Goal: Information Seeking & Learning: Learn about a topic

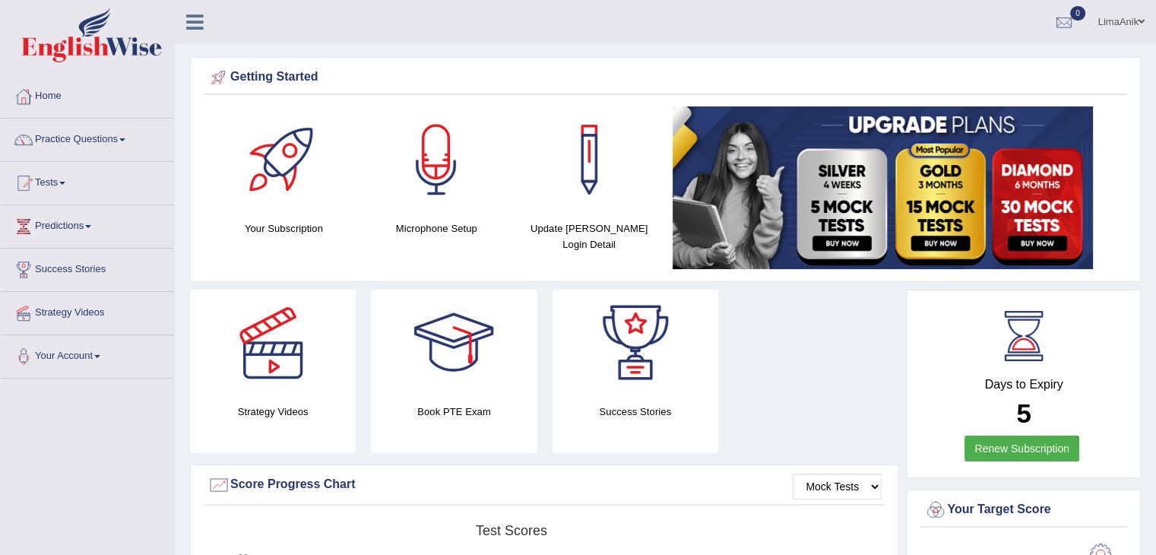
click at [107, 134] on link "Practice Questions" at bounding box center [87, 138] width 173 height 38
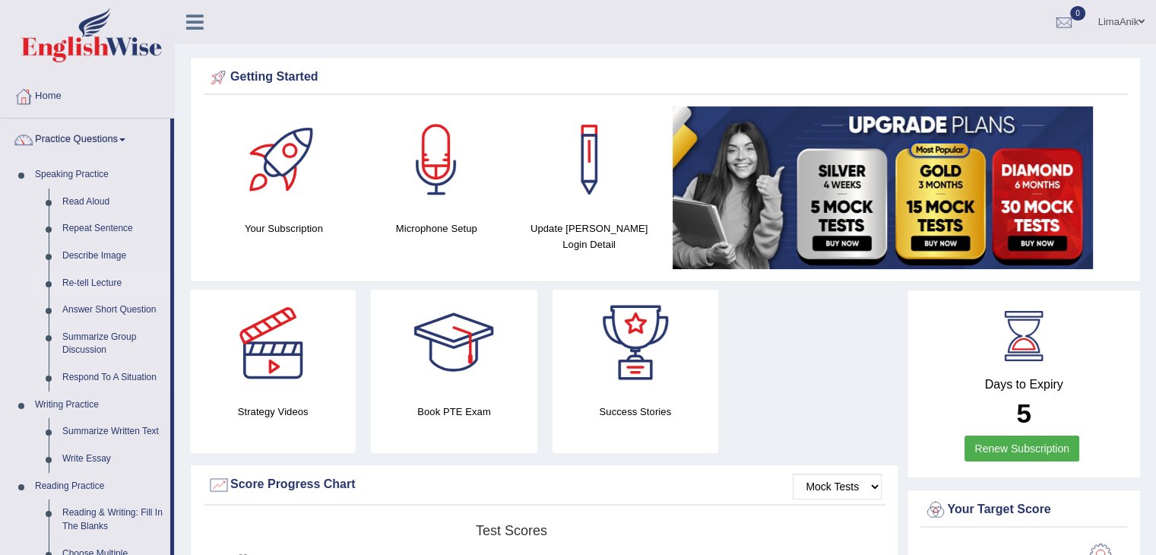
click at [62, 289] on link "Re-tell Lecture" at bounding box center [112, 283] width 115 height 27
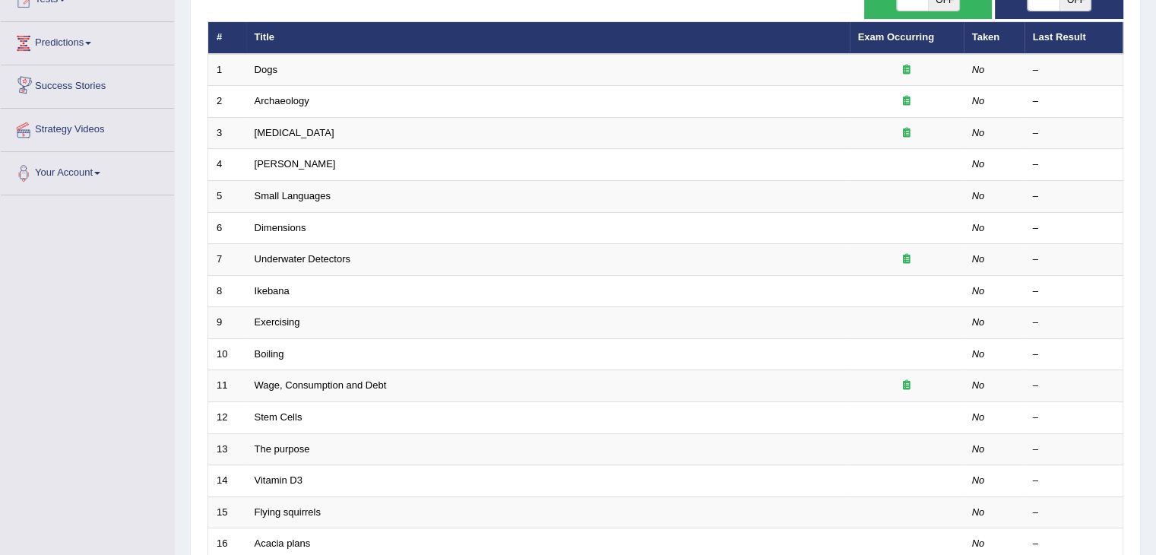
scroll to position [447, 0]
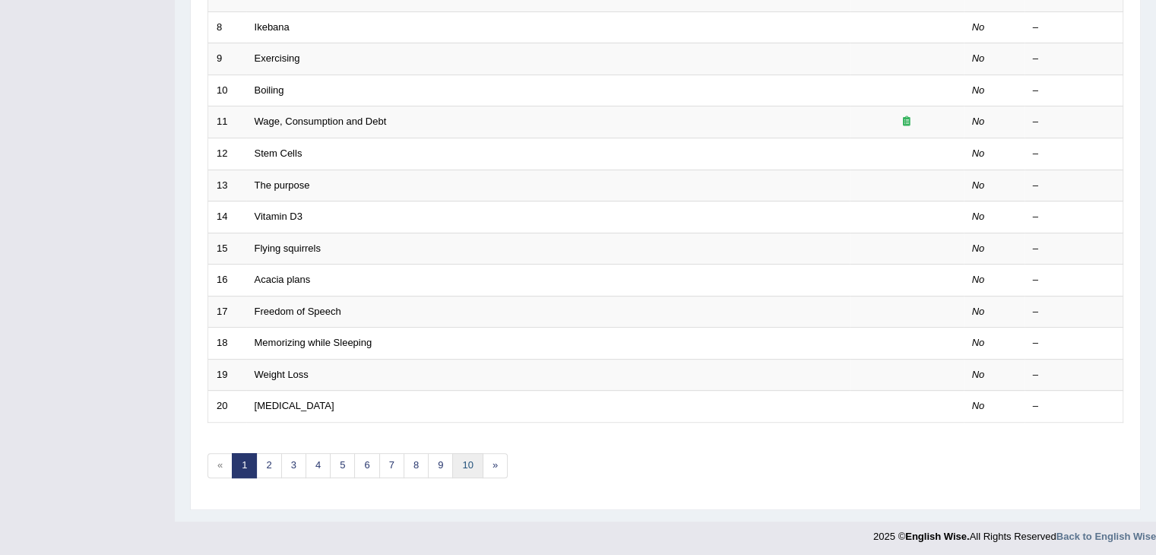
click at [458, 464] on link "10" at bounding box center [467, 465] width 30 height 25
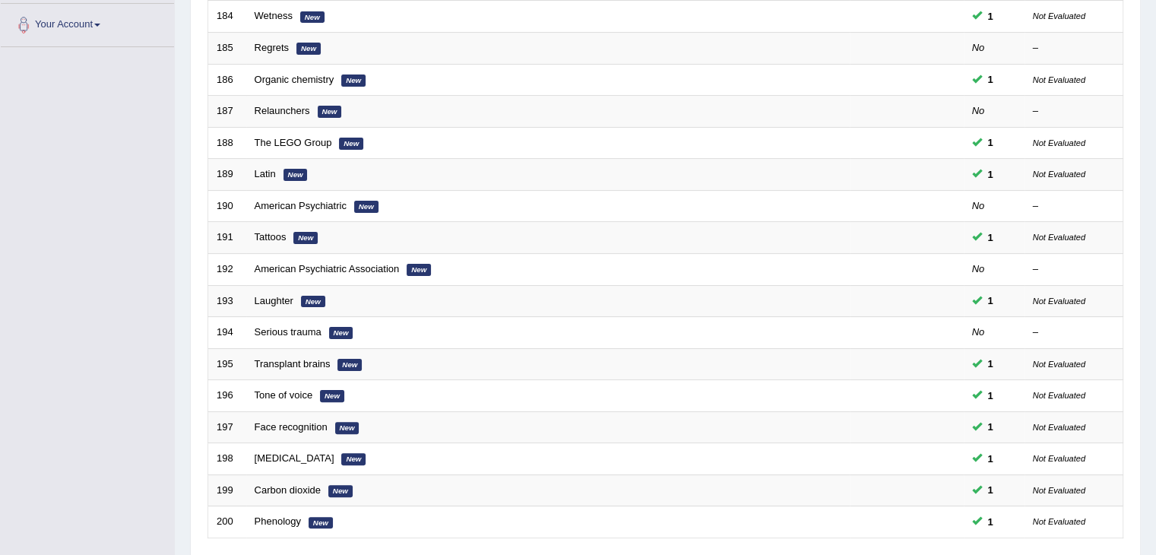
scroll to position [447, 0]
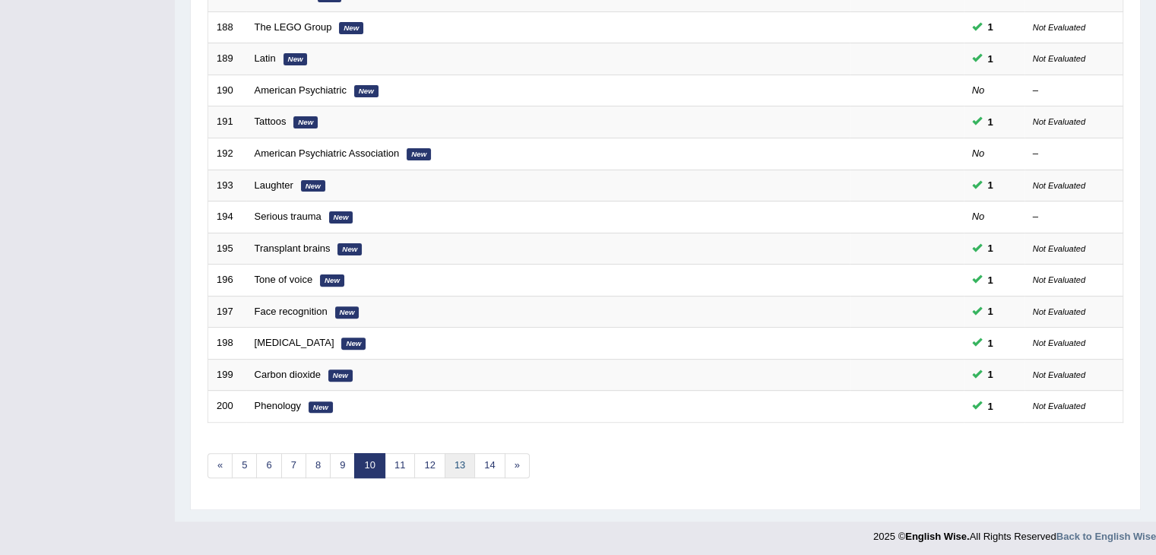
click at [451, 461] on link "13" at bounding box center [460, 465] width 30 height 25
click at [426, 455] on link "12" at bounding box center [429, 465] width 30 height 25
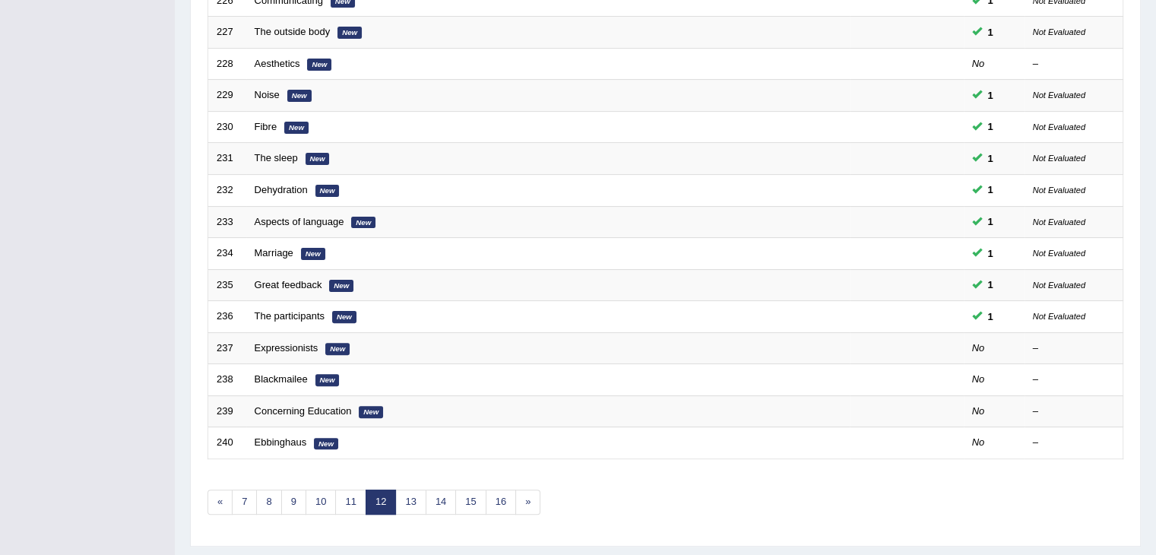
scroll to position [432, 0]
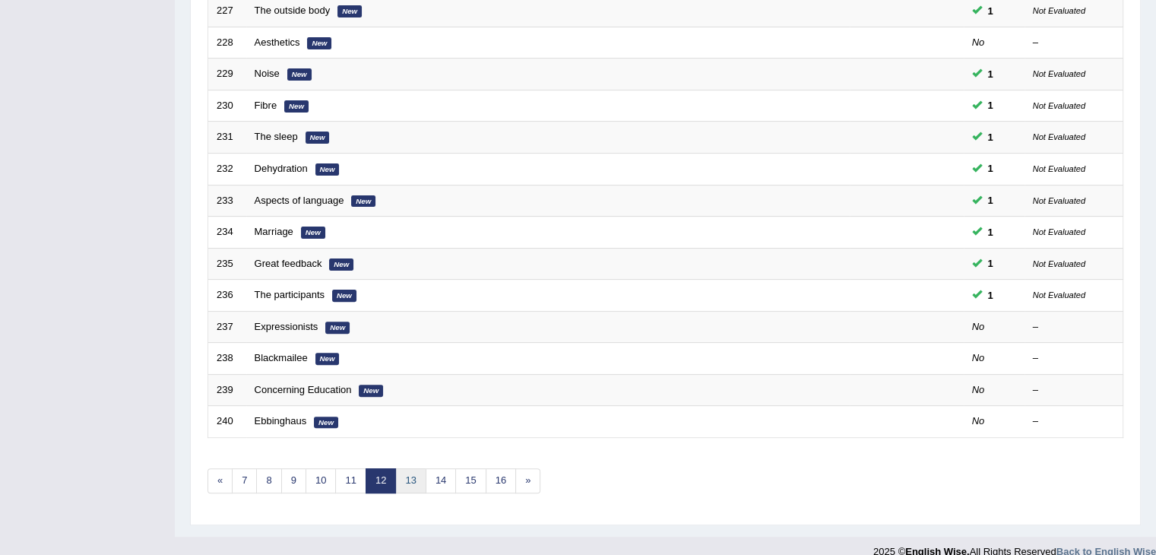
click at [401, 471] on link "13" at bounding box center [410, 480] width 30 height 25
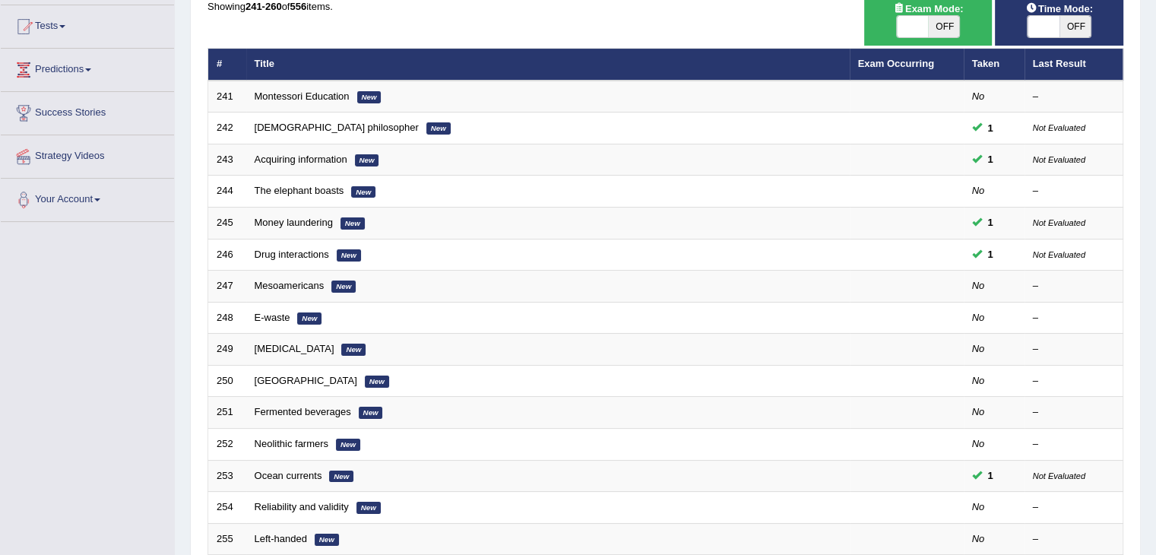
scroll to position [250, 0]
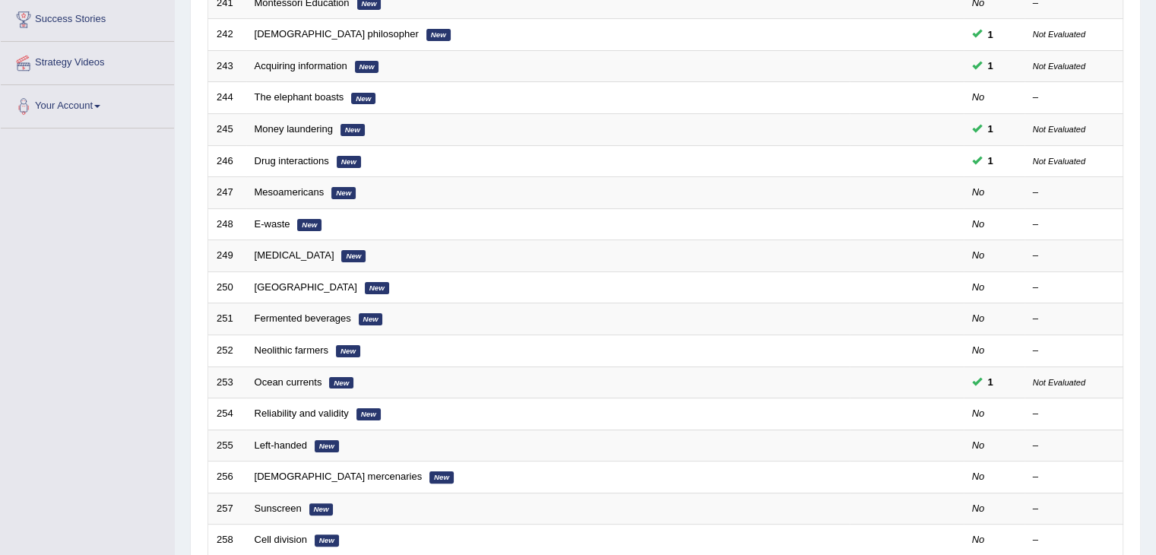
drag, startPoint x: 291, startPoint y: 349, endPoint x: 163, endPoint y: 355, distance: 127.8
click at [163, 355] on div "Toggle navigation Home Practice Questions Speaking Practice Read Aloud Repeat S…" at bounding box center [578, 249] width 1156 height 999
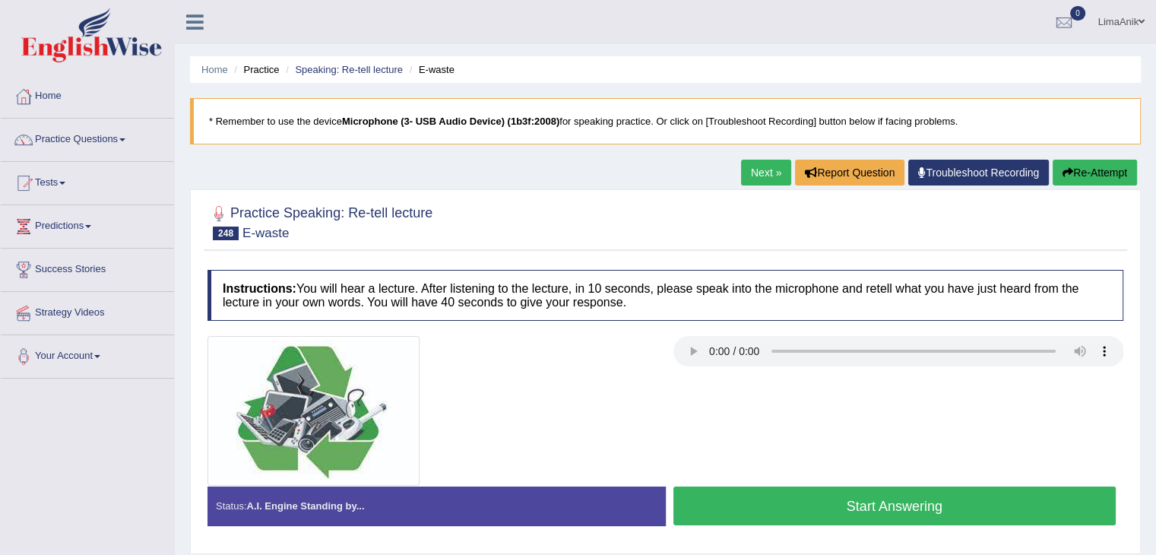
click at [790, 499] on button "Start Answering" at bounding box center [894, 505] width 443 height 39
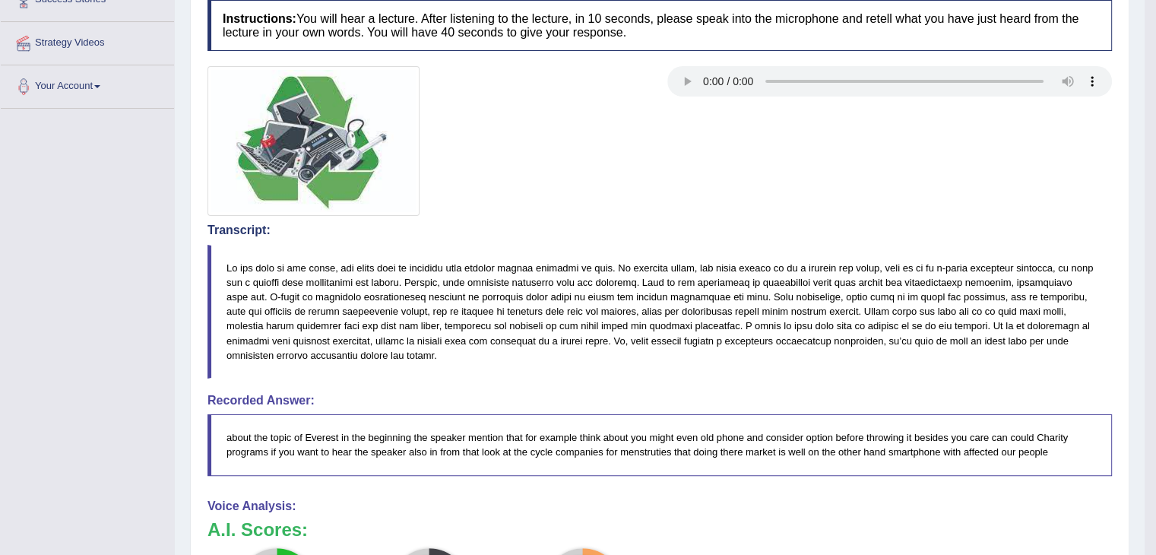
scroll to position [332, 0]
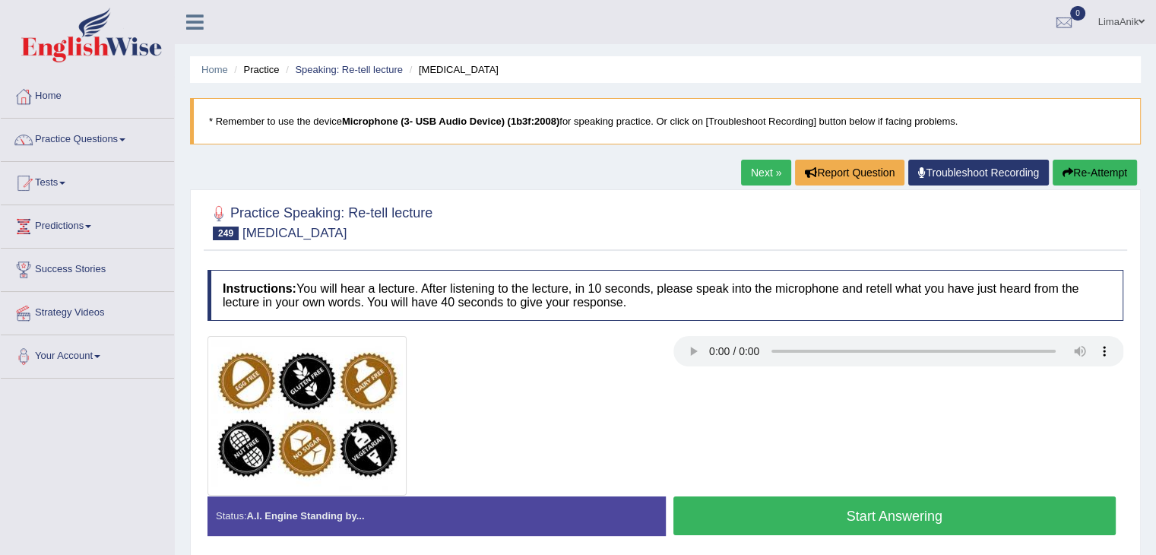
click at [794, 510] on button "Start Answering" at bounding box center [894, 515] width 443 height 39
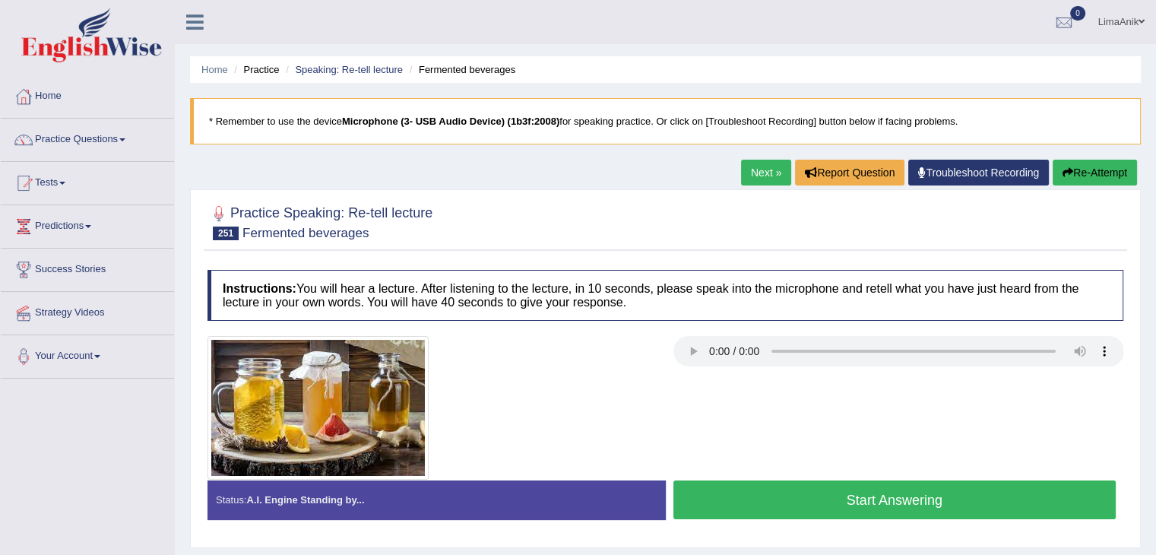
click at [847, 493] on button "Start Answering" at bounding box center [894, 499] width 443 height 39
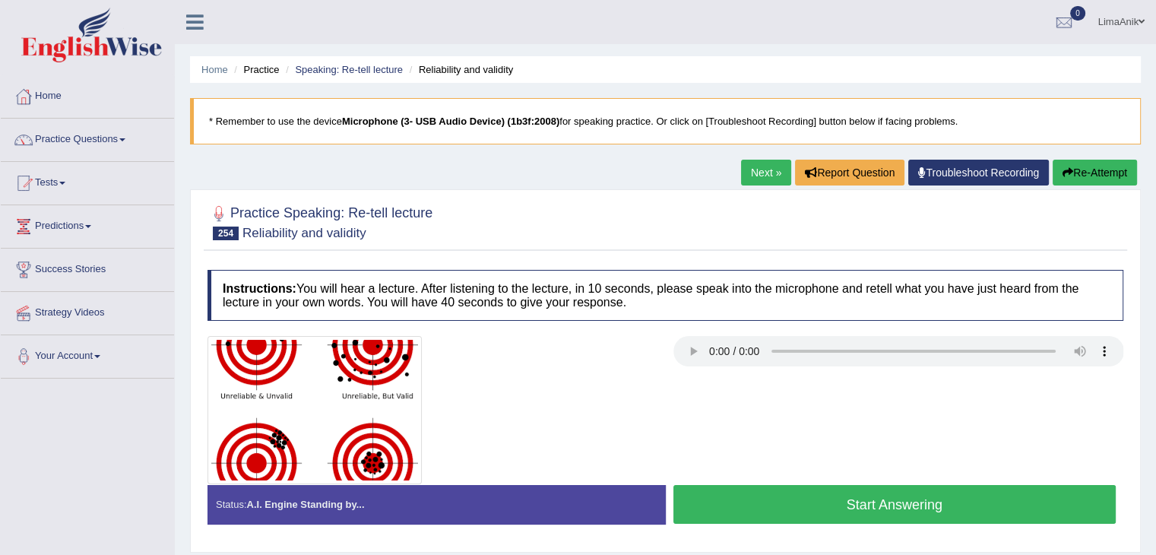
click at [743, 516] on button "Start Answering" at bounding box center [894, 504] width 443 height 39
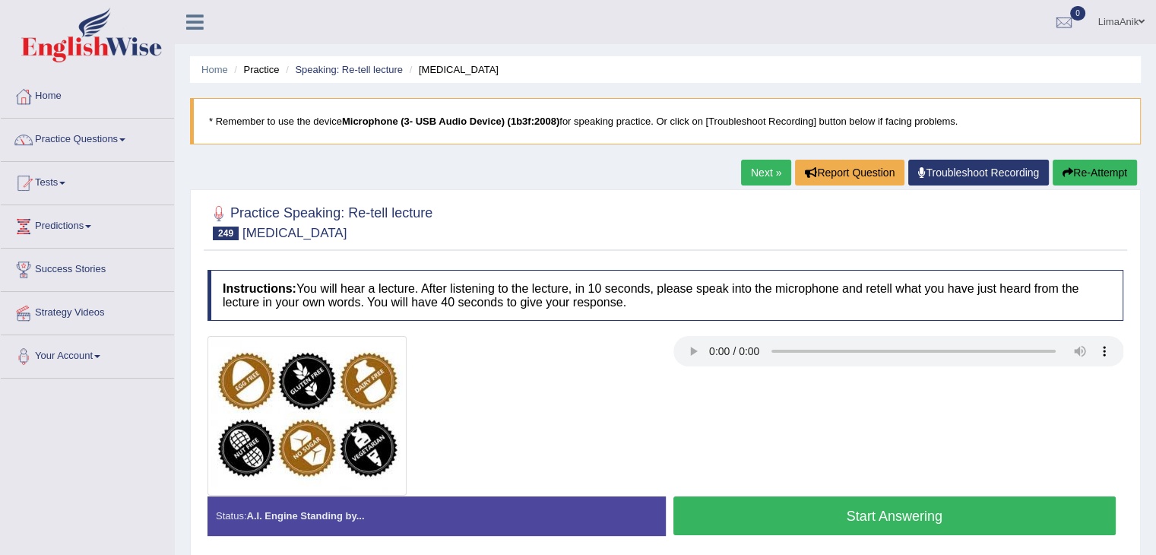
drag, startPoint x: 0, startPoint y: 0, endPoint x: 805, endPoint y: 500, distance: 947.6
click at [805, 500] on button "Start Answering" at bounding box center [894, 515] width 443 height 39
click at [793, 524] on button "Start Answering" at bounding box center [894, 515] width 443 height 39
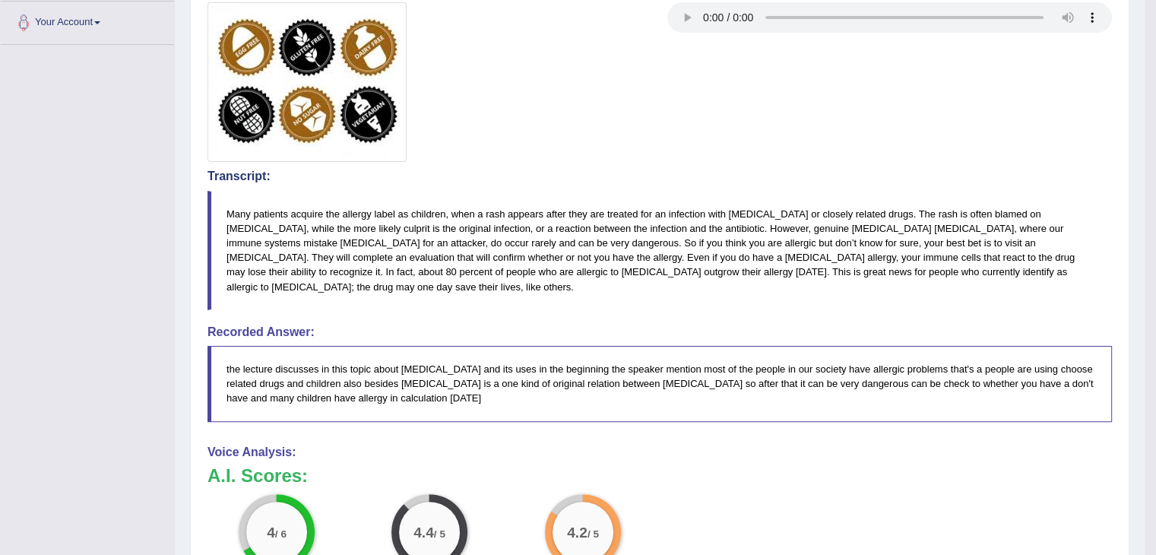
scroll to position [335, 0]
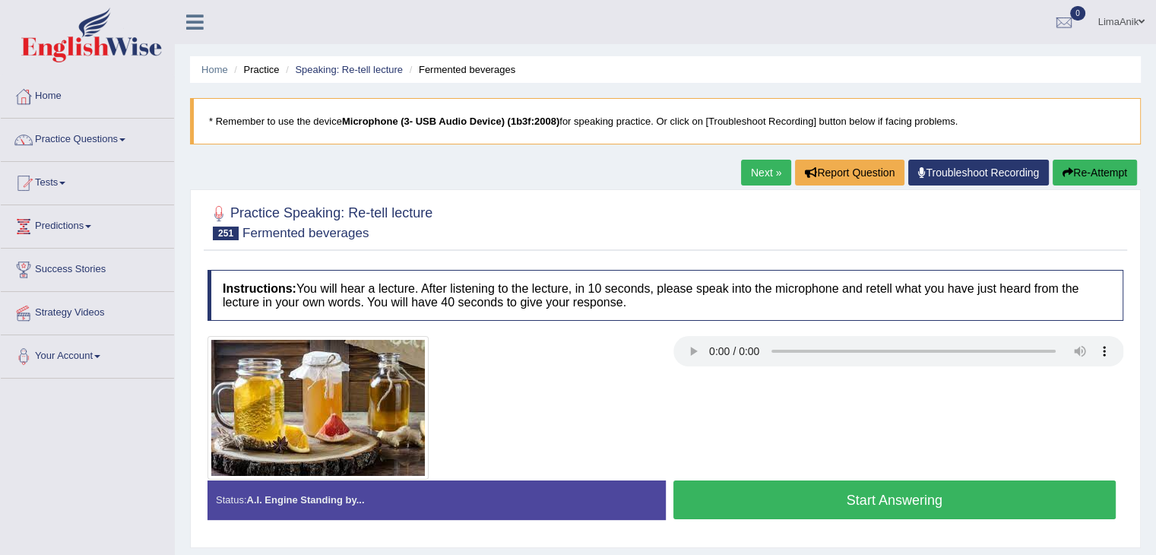
click at [812, 502] on button "Start Answering" at bounding box center [894, 499] width 443 height 39
click at [768, 496] on button "Start Answering" at bounding box center [894, 499] width 443 height 39
click at [787, 489] on button "Start Answering" at bounding box center [894, 499] width 443 height 39
click at [776, 480] on button "Start Answering" at bounding box center [894, 499] width 443 height 39
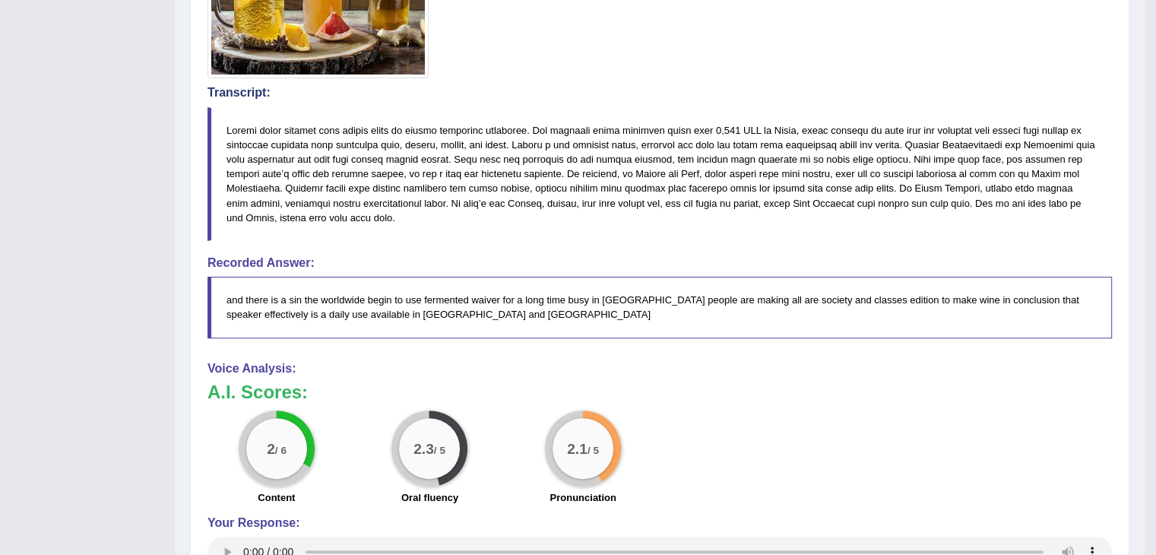
scroll to position [410, 0]
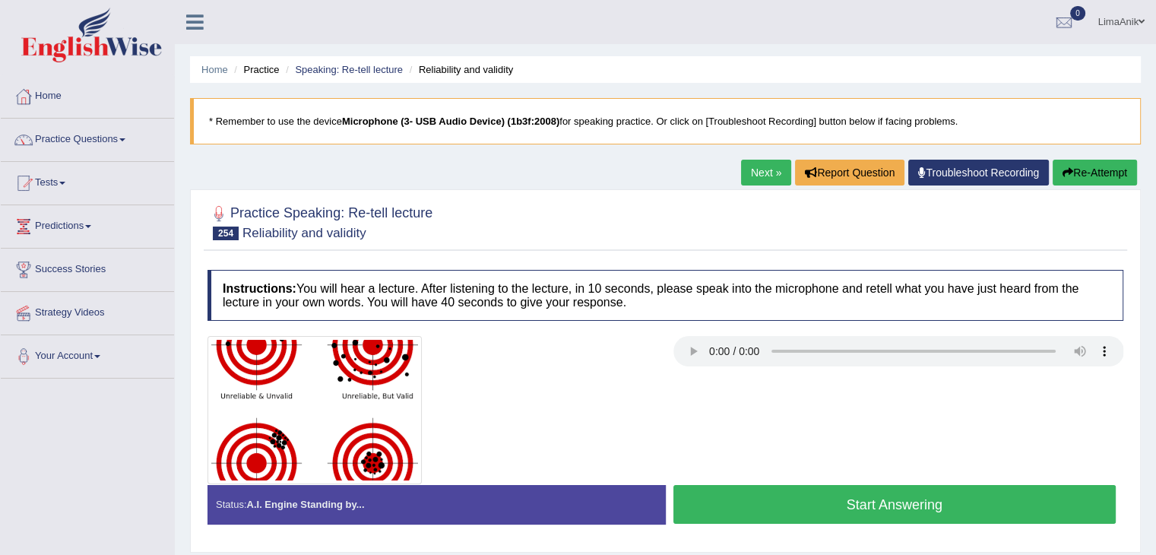
click at [718, 496] on button "Start Answering" at bounding box center [894, 504] width 443 height 39
click at [699, 498] on button "Start Answering" at bounding box center [894, 504] width 443 height 39
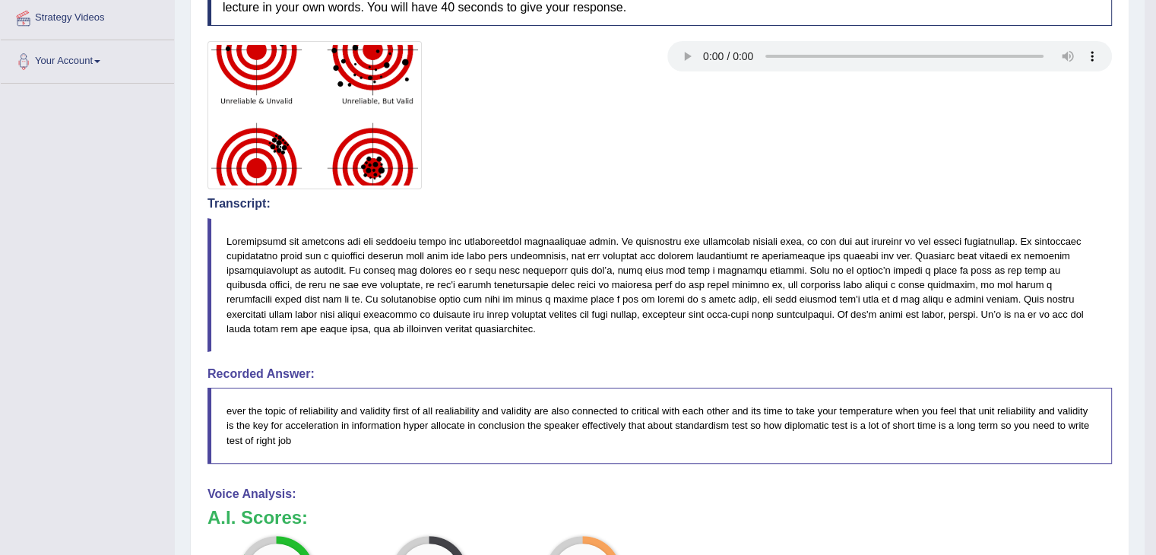
scroll to position [366, 0]
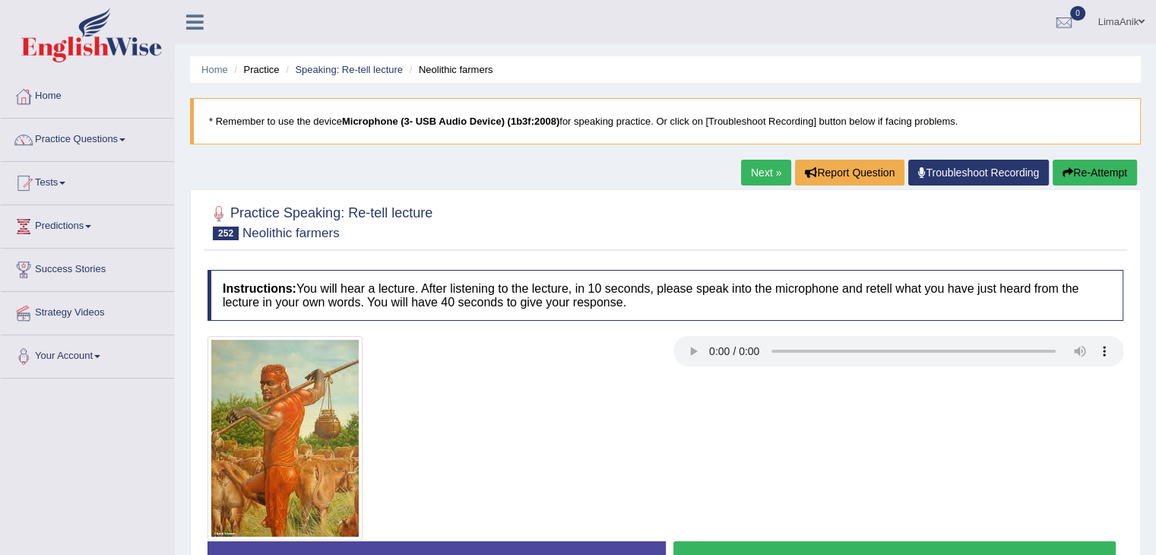
scroll to position [28, 0]
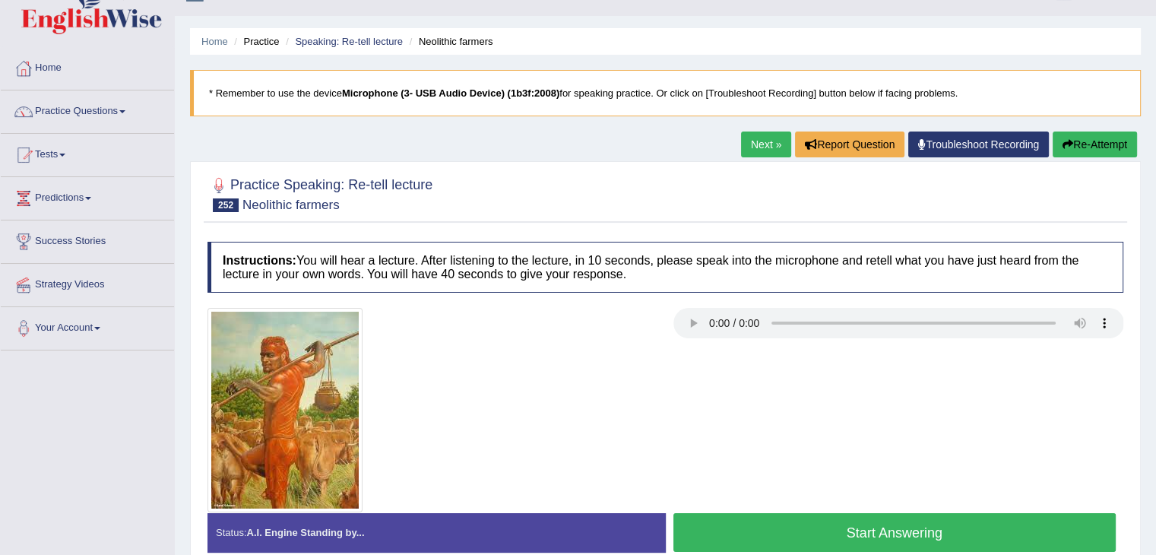
click at [926, 537] on button "Start Answering" at bounding box center [894, 532] width 443 height 39
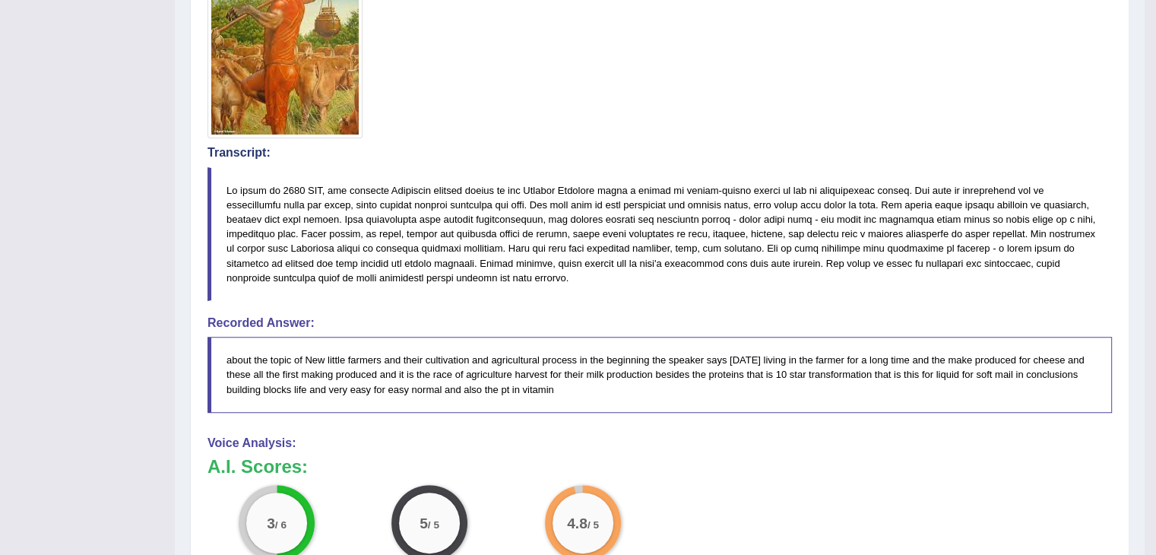
scroll to position [405, 0]
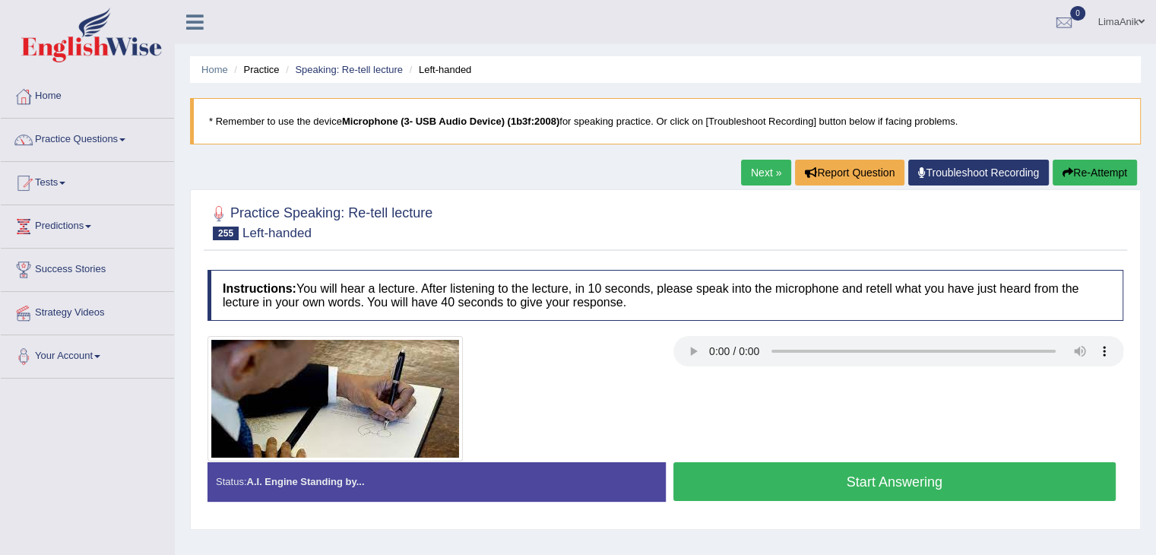
click at [911, 467] on button "Start Answering" at bounding box center [894, 481] width 443 height 39
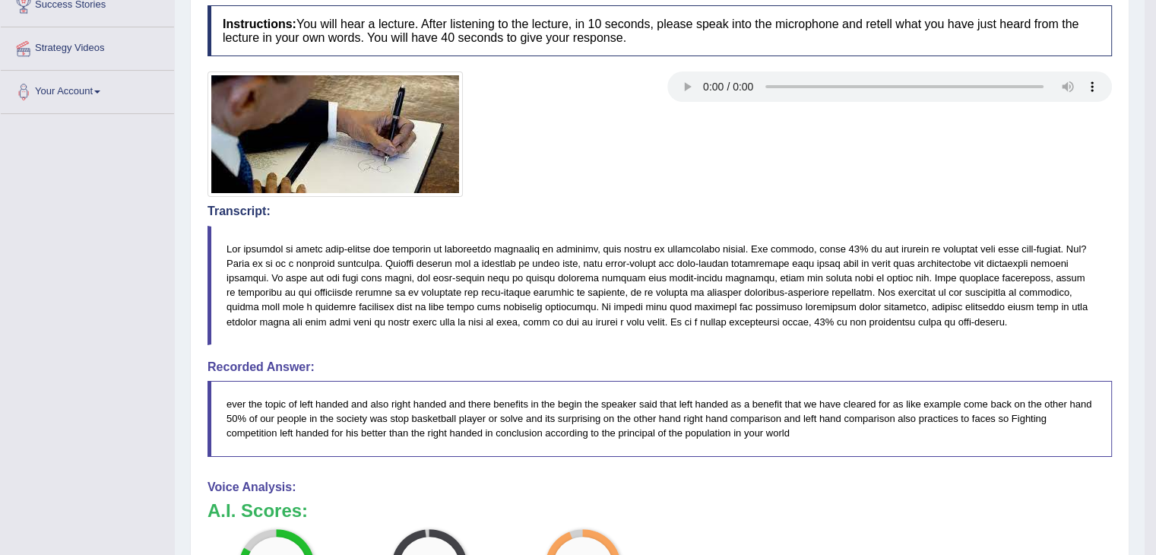
scroll to position [317, 0]
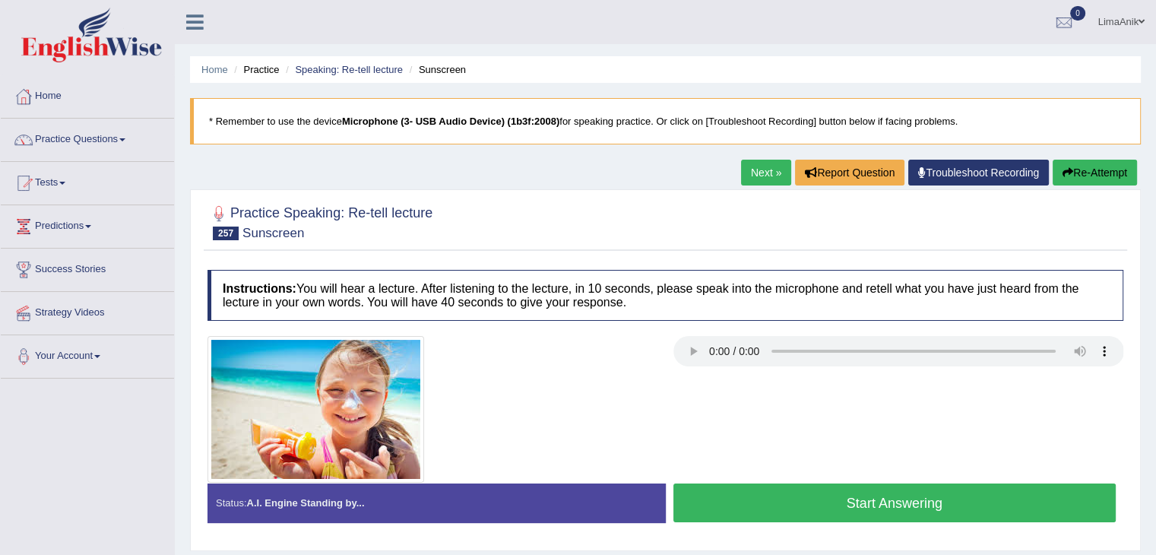
scroll to position [16, 0]
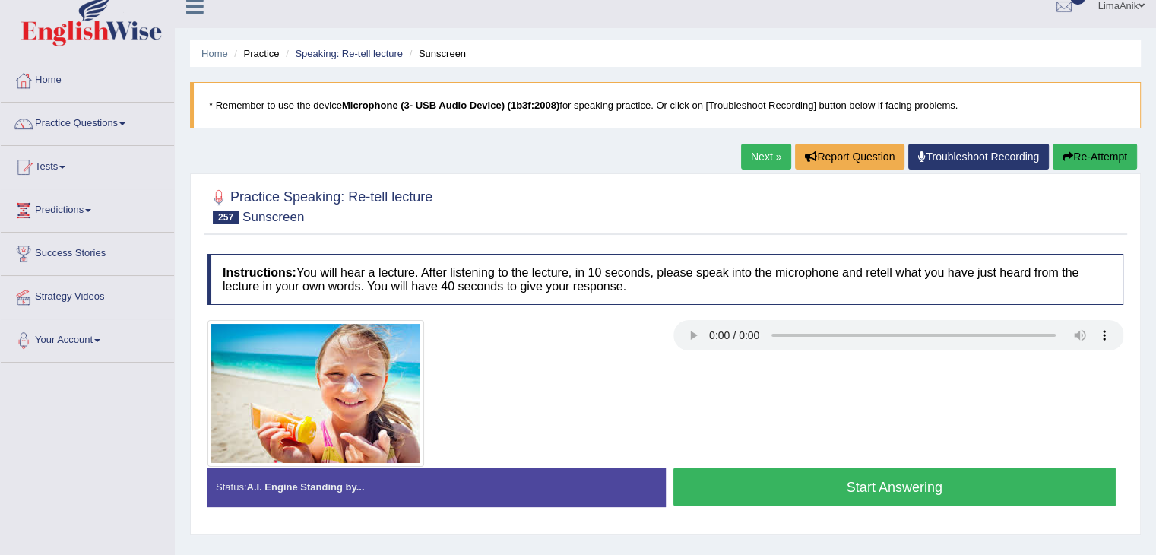
click at [769, 476] on button "Start Answering" at bounding box center [894, 486] width 443 height 39
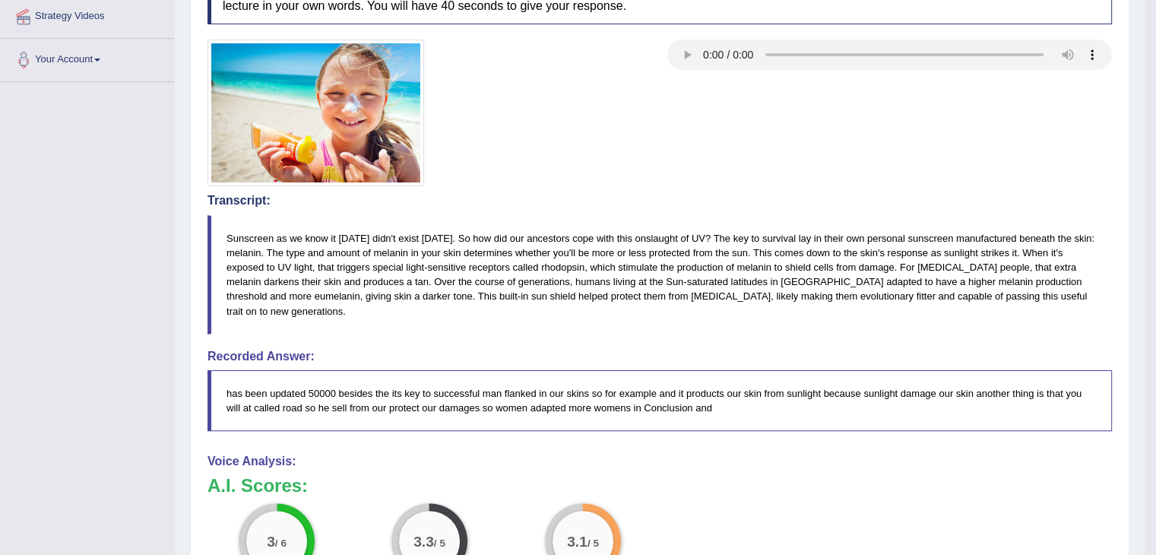
scroll to position [322, 0]
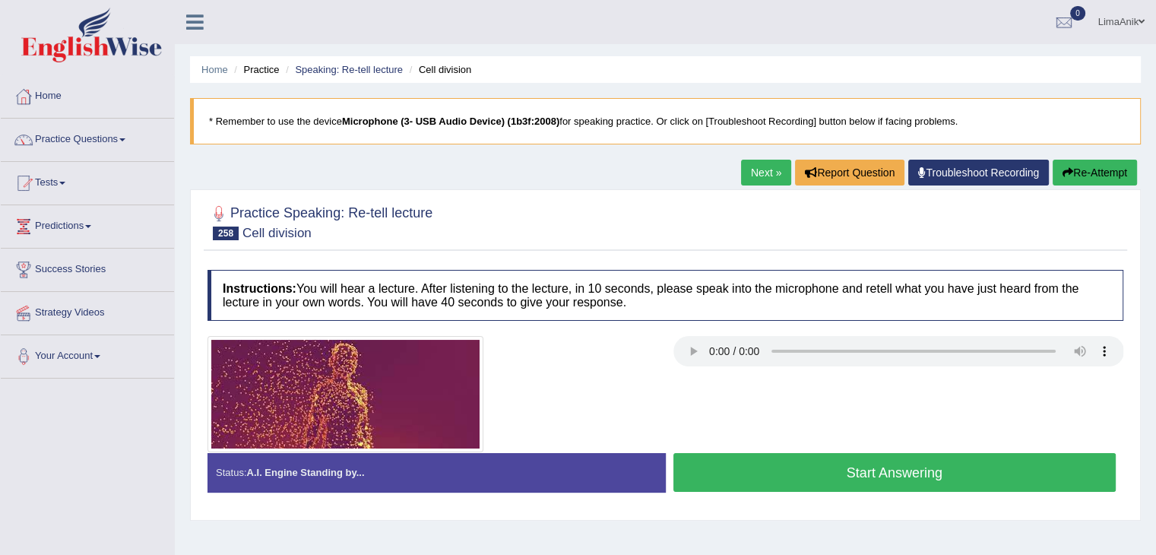
click at [825, 462] on button "Start Answering" at bounding box center [894, 472] width 443 height 39
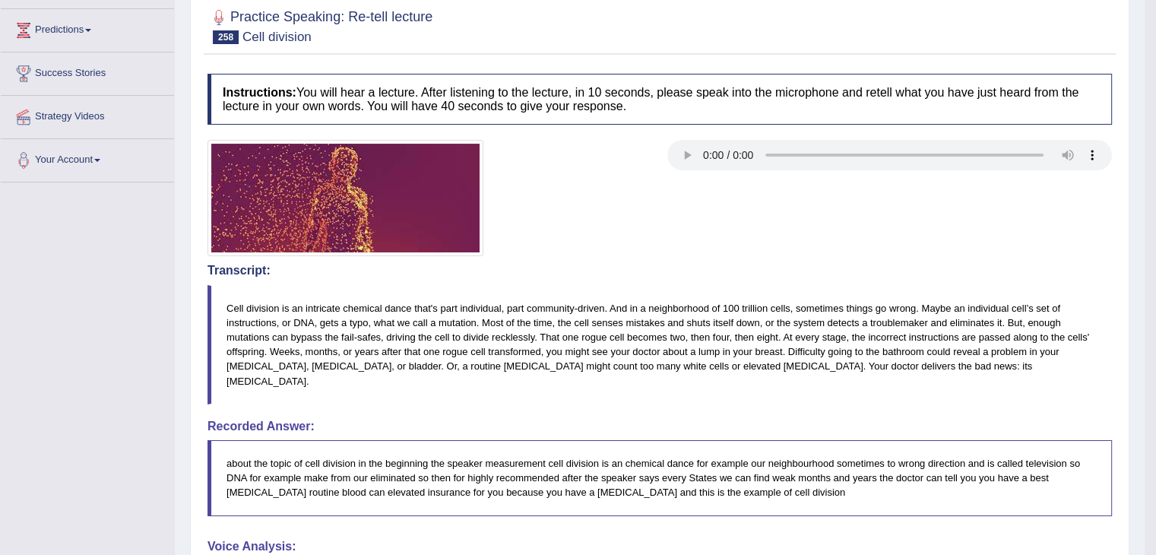
scroll to position [143, 0]
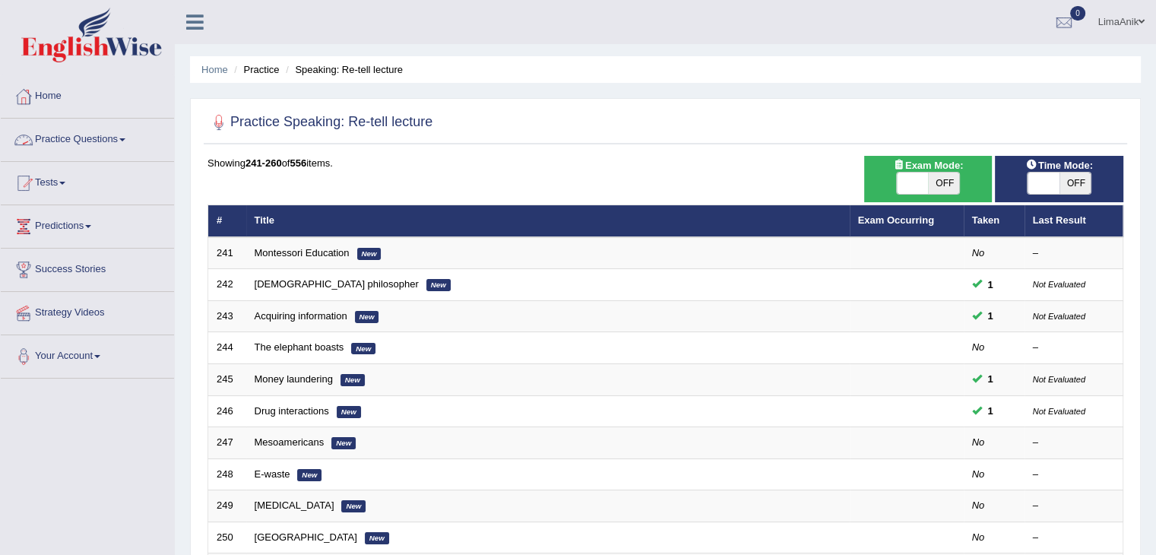
click at [100, 140] on link "Practice Questions" at bounding box center [87, 138] width 173 height 38
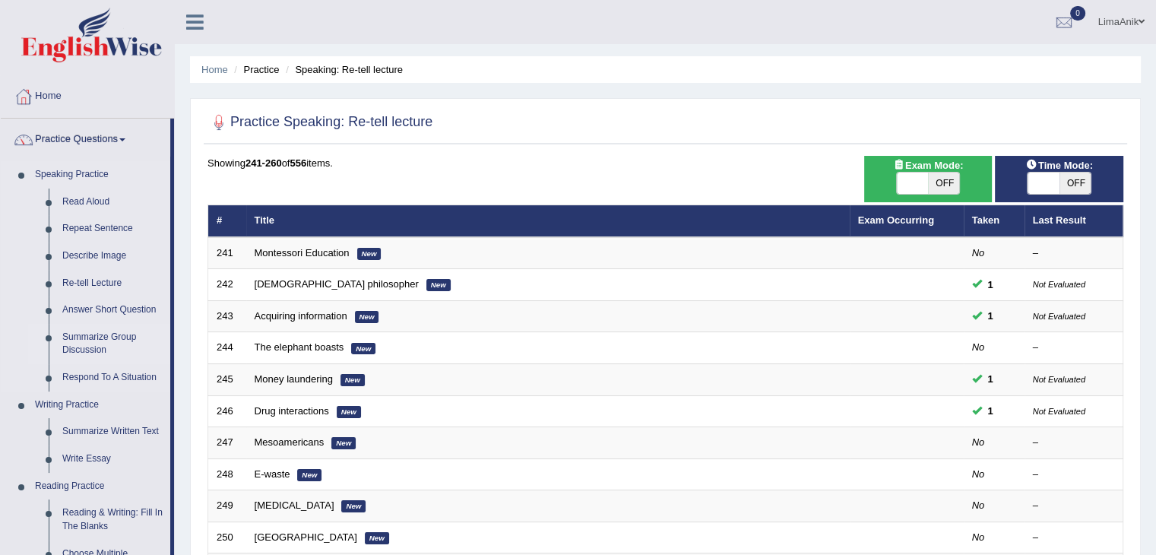
click at [97, 337] on link "Summarize Group Discussion" at bounding box center [112, 344] width 115 height 40
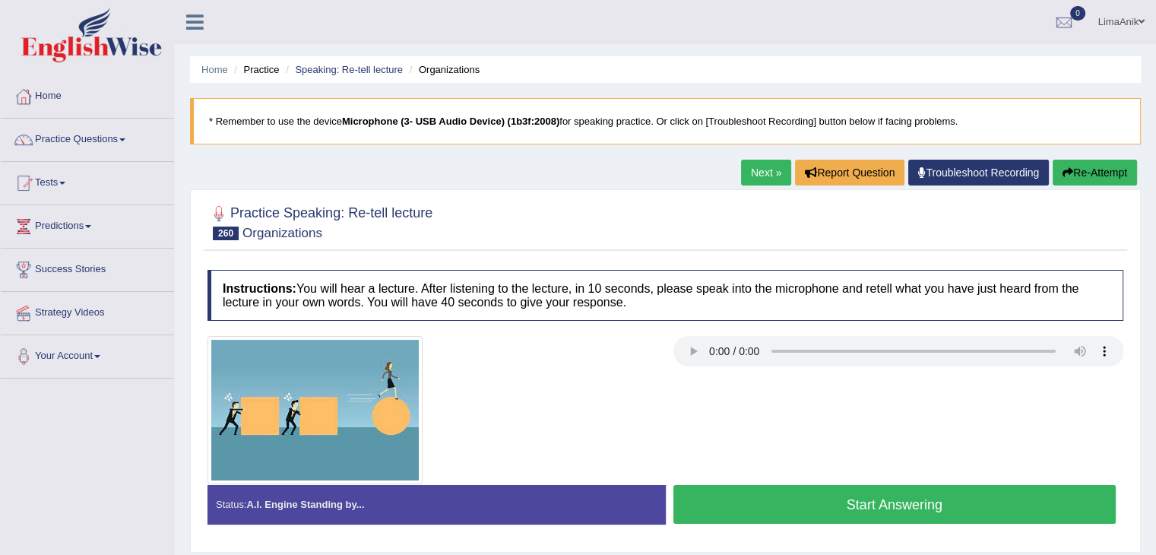
scroll to position [13, 0]
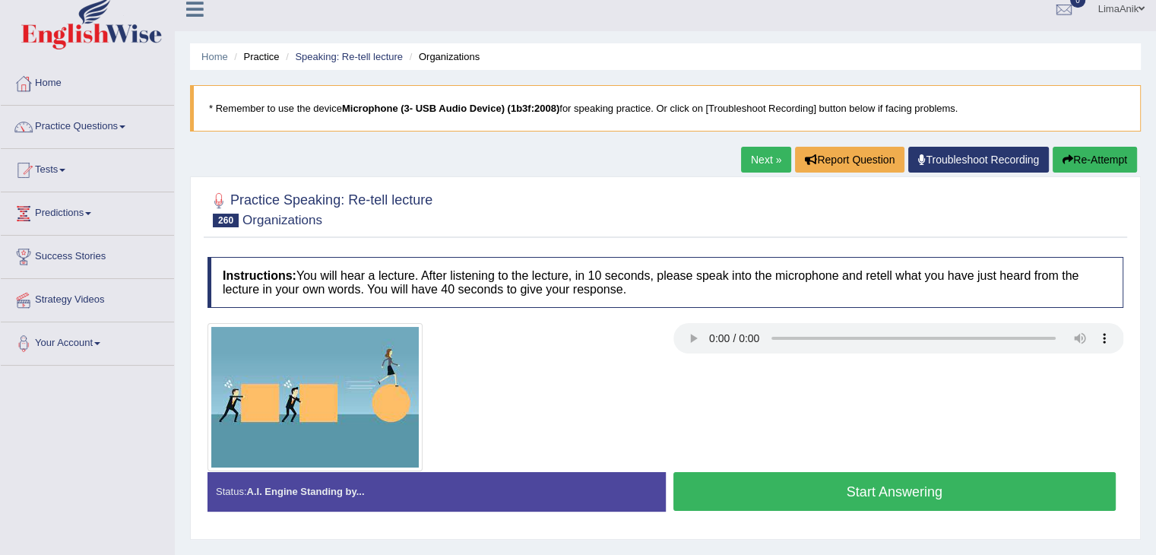
click at [896, 467] on div at bounding box center [665, 397] width 931 height 148
click at [889, 476] on button "Start Answering" at bounding box center [894, 491] width 443 height 39
click at [729, 477] on button "Start Answering" at bounding box center [894, 491] width 443 height 39
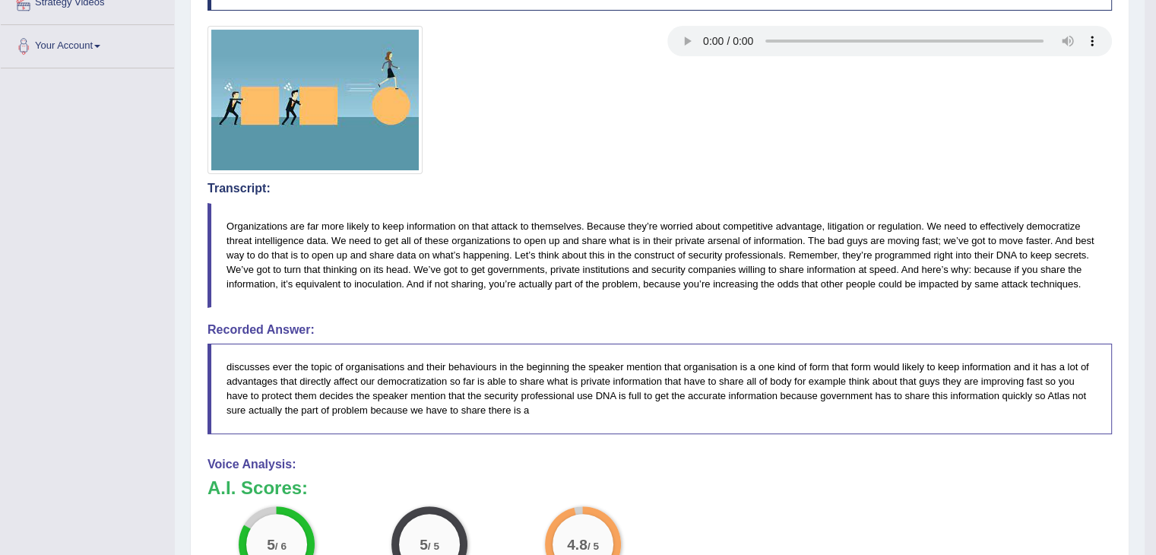
scroll to position [351, 0]
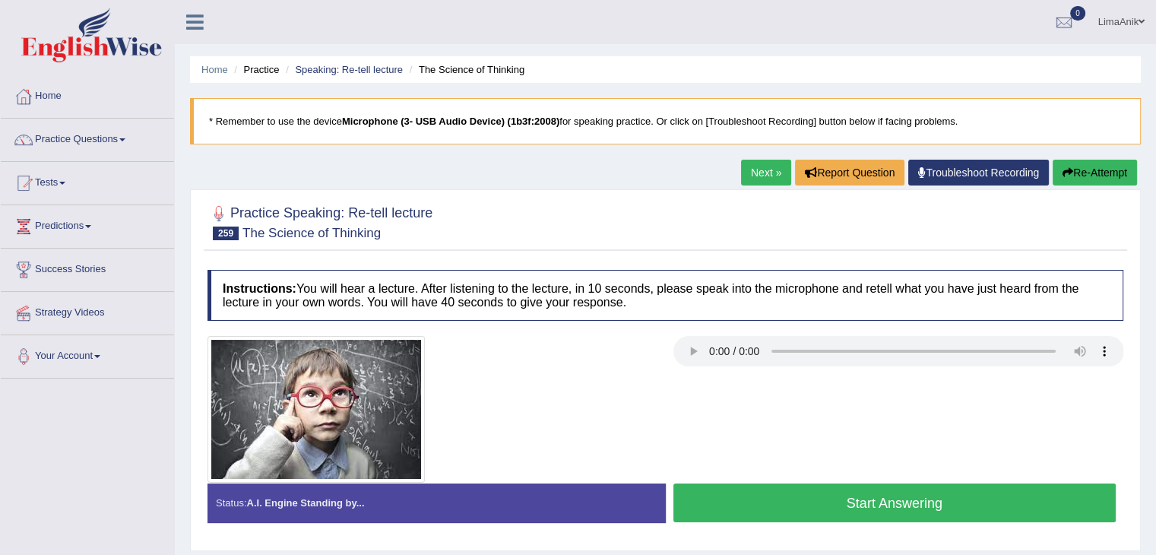
click at [897, 484] on button "Start Answering" at bounding box center [894, 502] width 443 height 39
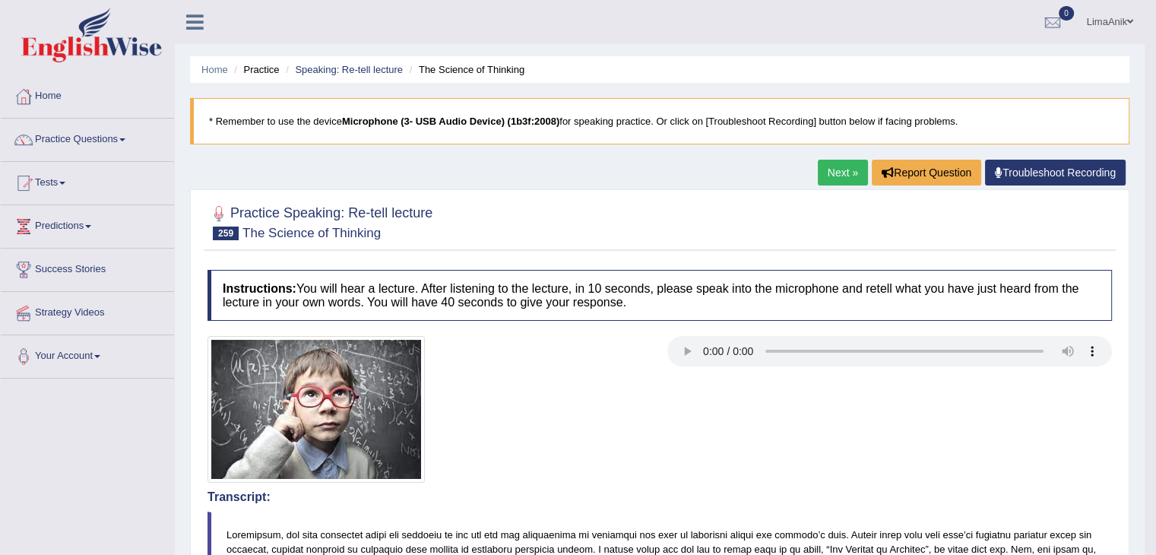
drag, startPoint x: 1159, startPoint y: 241, endPoint x: 1159, endPoint y: 253, distance: 12.2
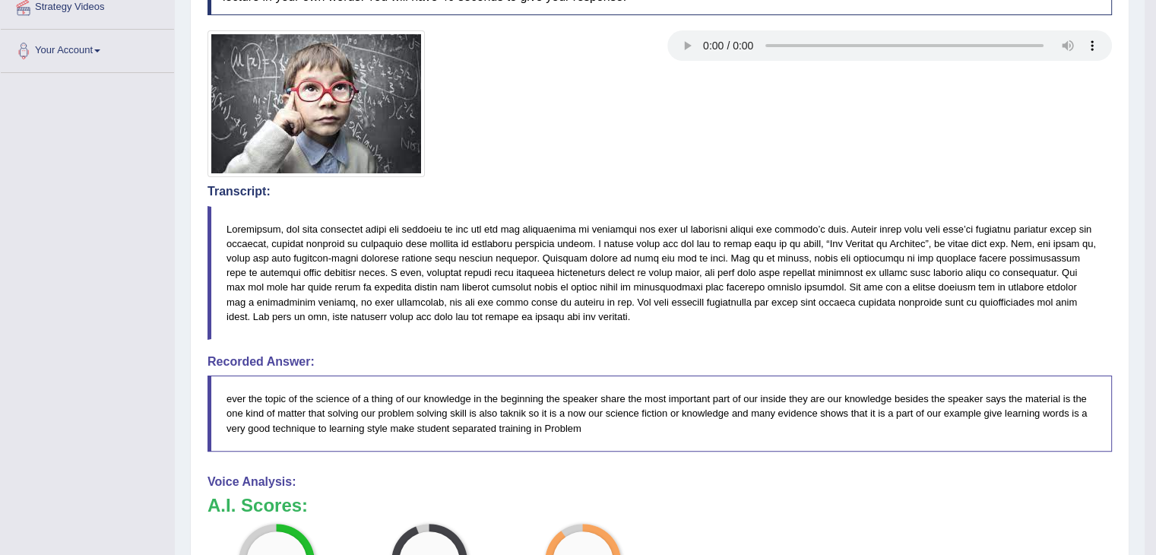
scroll to position [385, 0]
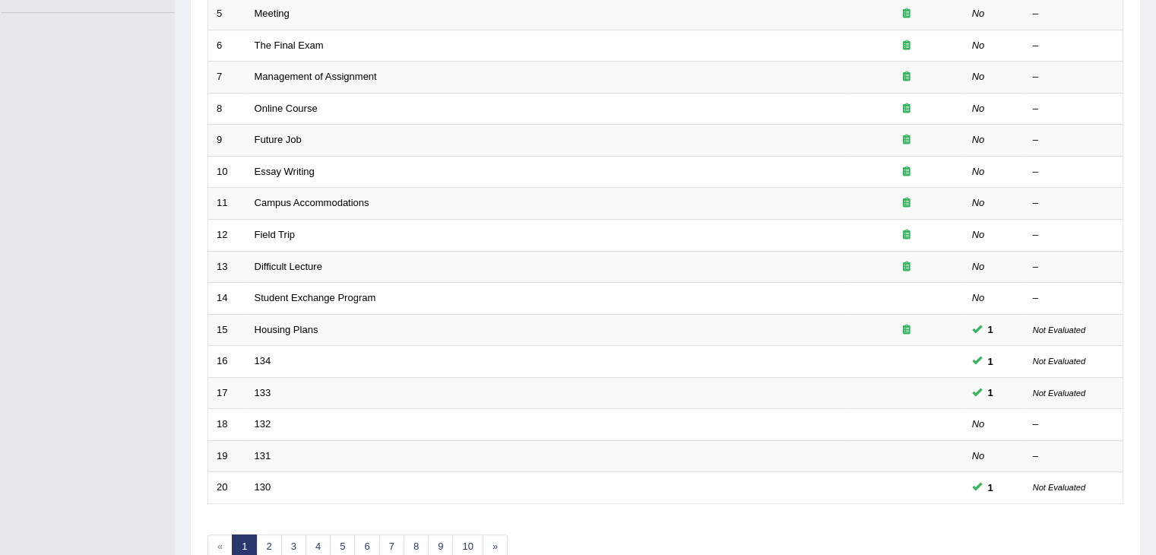
scroll to position [447, 0]
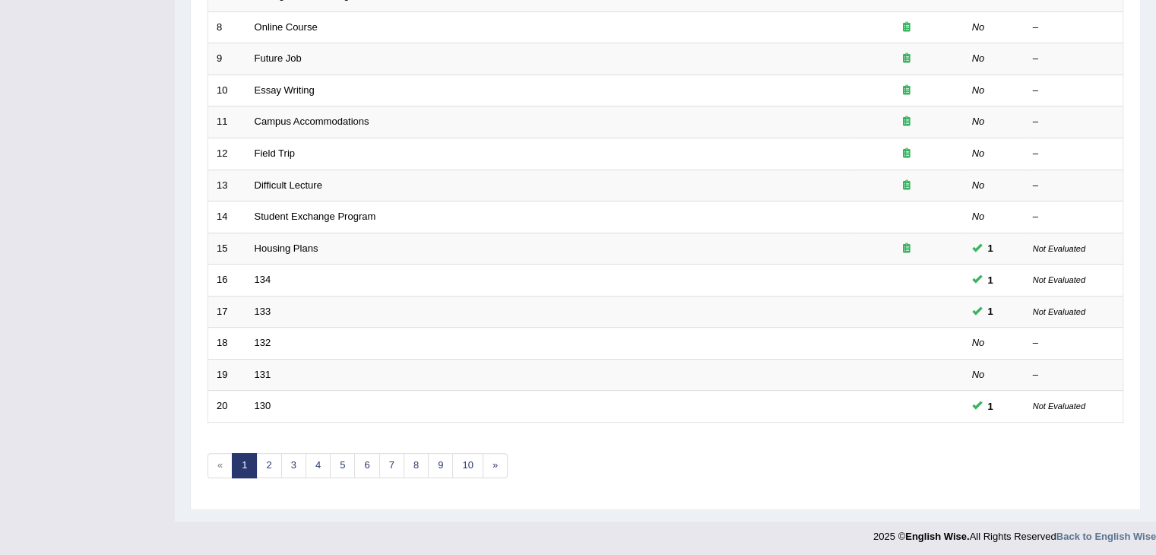
click at [465, 463] on link "10" at bounding box center [467, 465] width 30 height 25
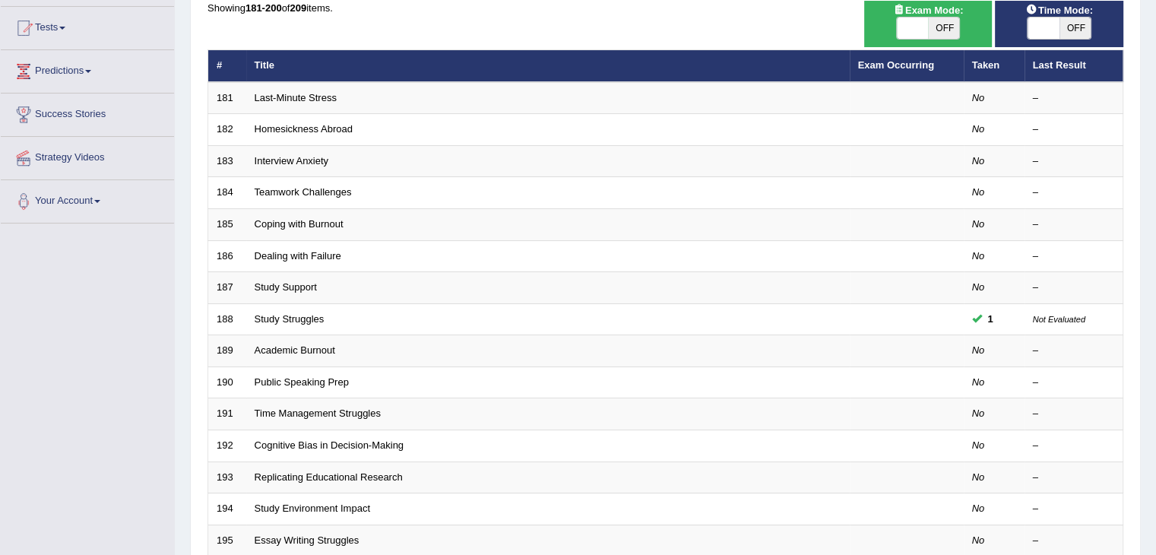
scroll to position [132, 0]
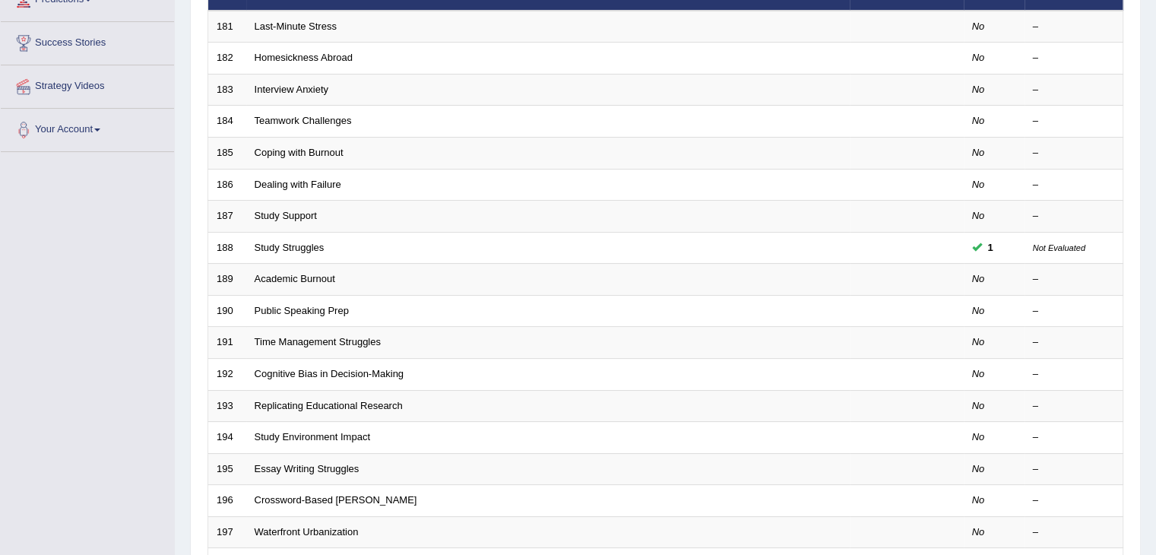
scroll to position [281, 0]
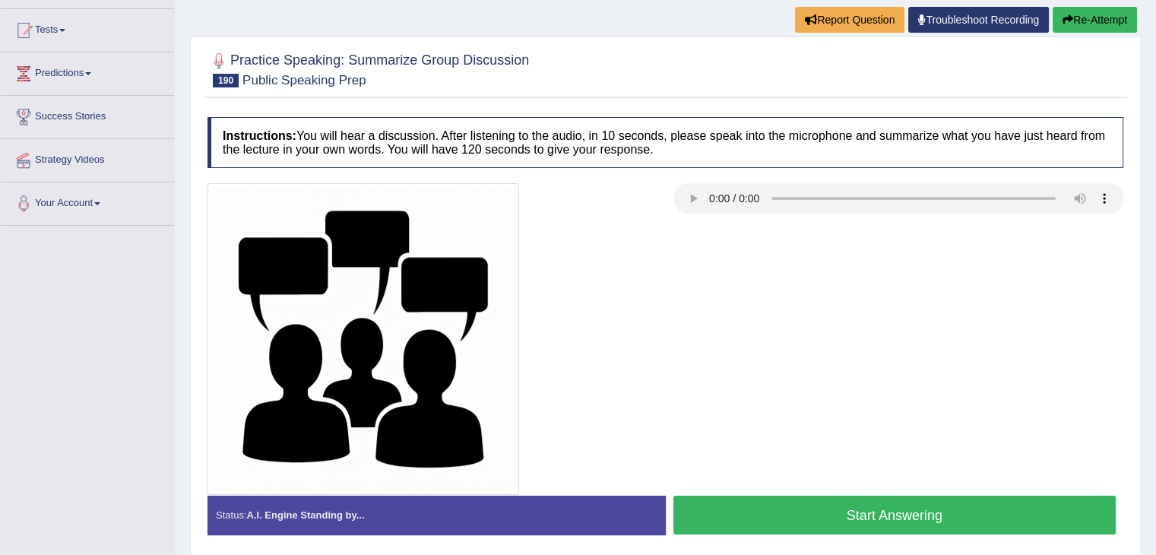
scroll to position [162, 0]
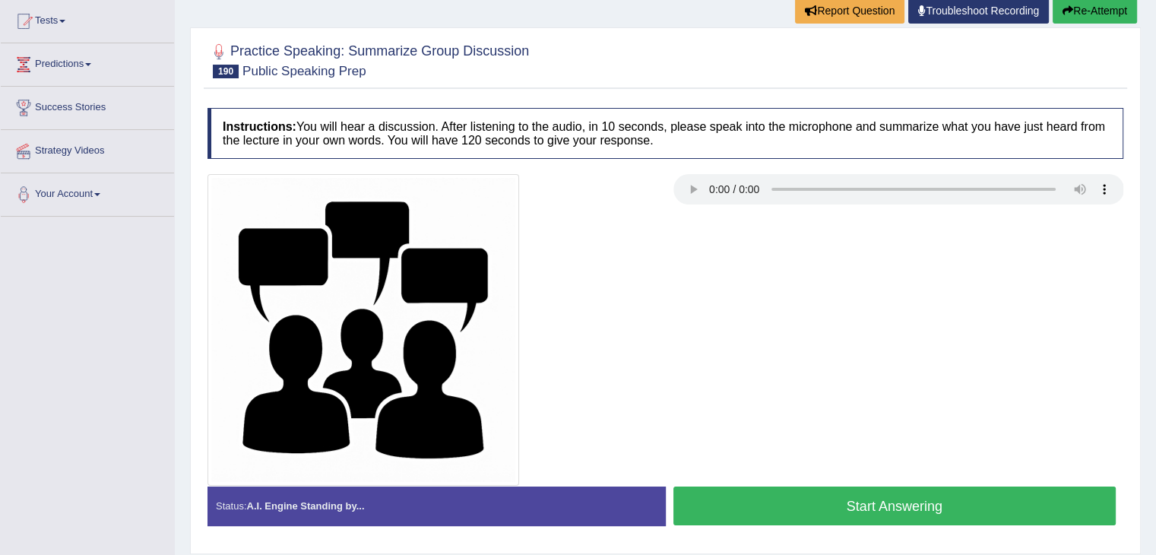
click at [881, 493] on button "Start Answering" at bounding box center [894, 505] width 443 height 39
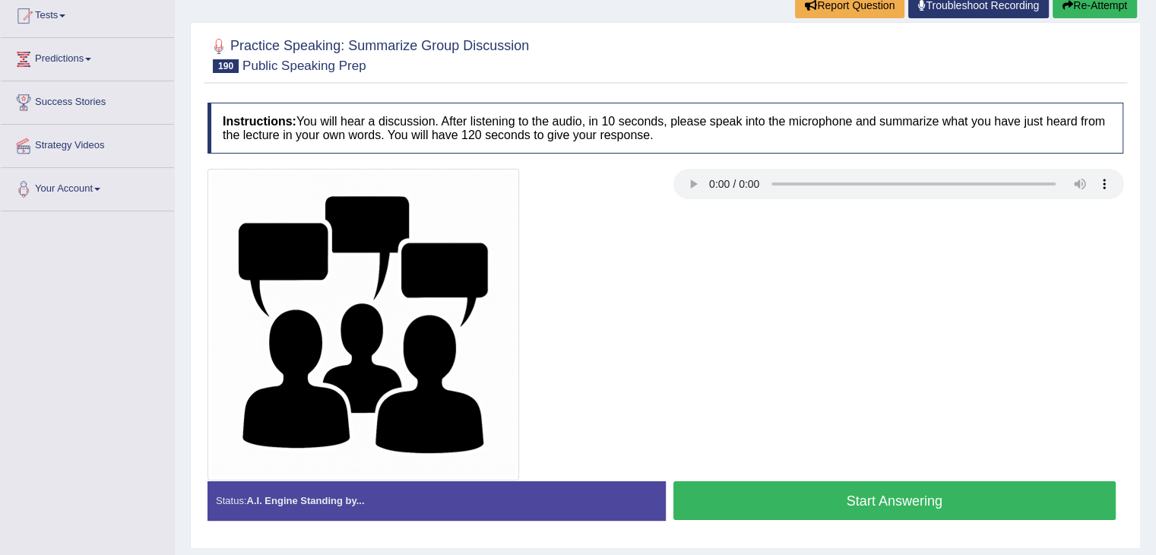
click at [823, 505] on button "Start Answering" at bounding box center [894, 500] width 443 height 39
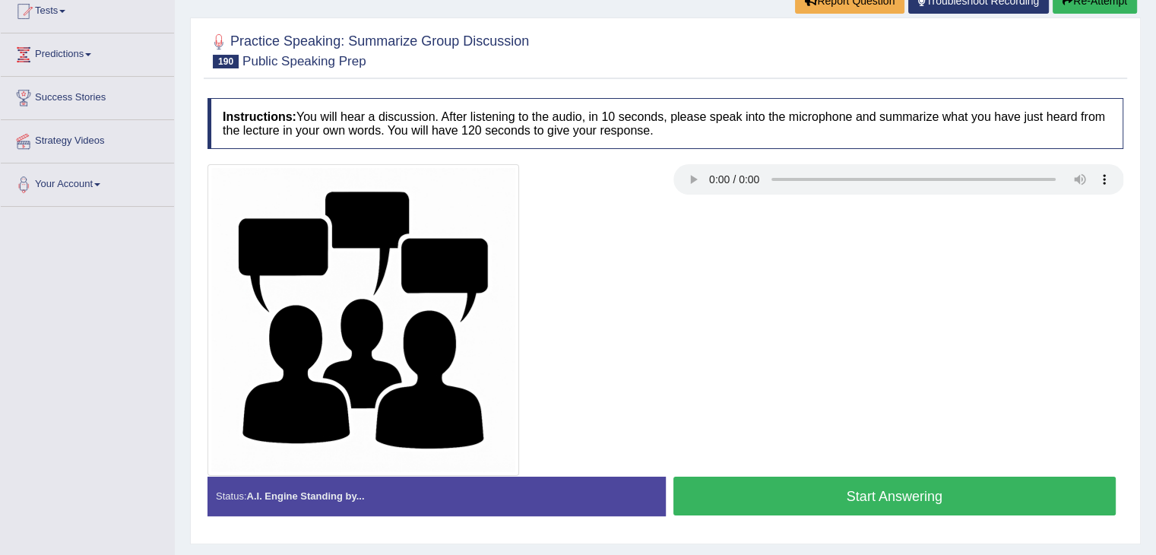
click at [793, 493] on button "Start Answering" at bounding box center [894, 496] width 443 height 39
click at [797, 499] on button "Start Answering" at bounding box center [894, 496] width 443 height 39
click at [800, 488] on button "Start Answering" at bounding box center [894, 496] width 443 height 39
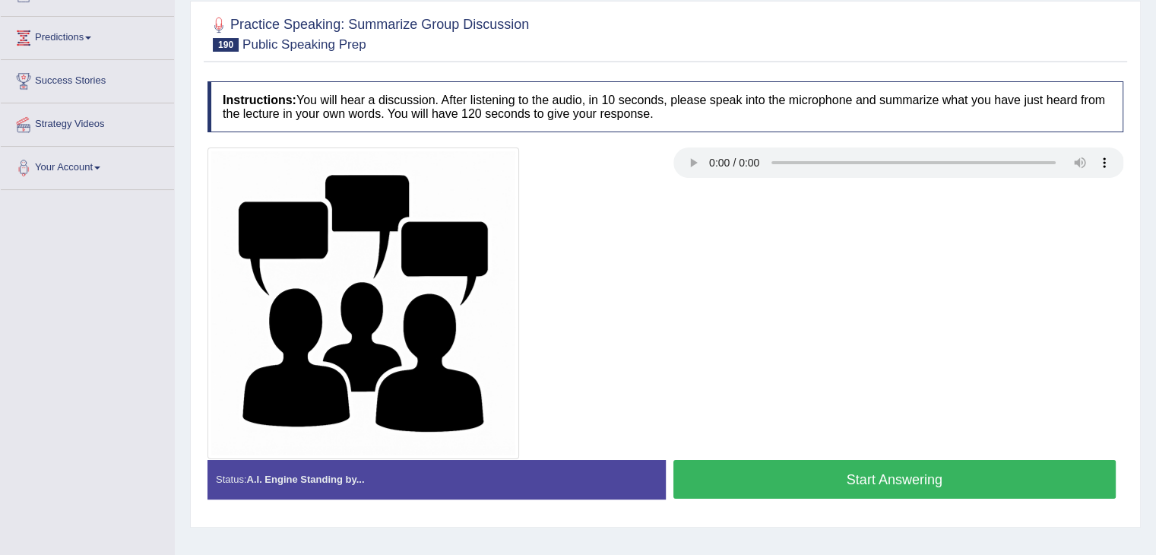
scroll to position [172, 0]
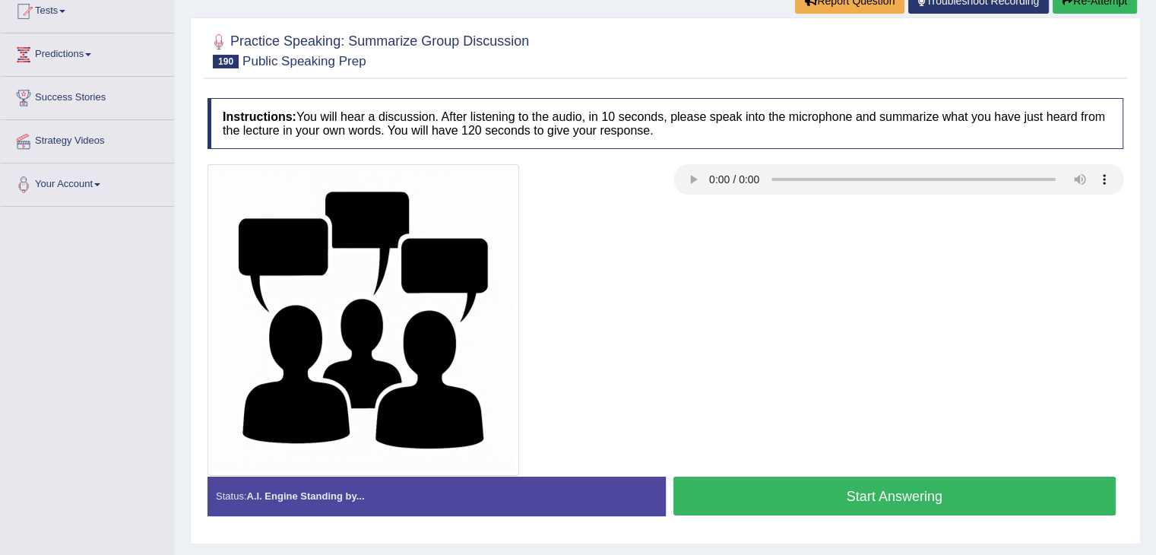
click at [787, 477] on button "Start Answering" at bounding box center [894, 496] width 443 height 39
click at [845, 499] on button "Start Answering" at bounding box center [894, 496] width 443 height 39
click at [767, 493] on button "Start Answering" at bounding box center [894, 496] width 443 height 39
click at [749, 483] on button "Start Answering" at bounding box center [894, 496] width 443 height 39
click at [812, 499] on button "Start Answering" at bounding box center [894, 496] width 443 height 39
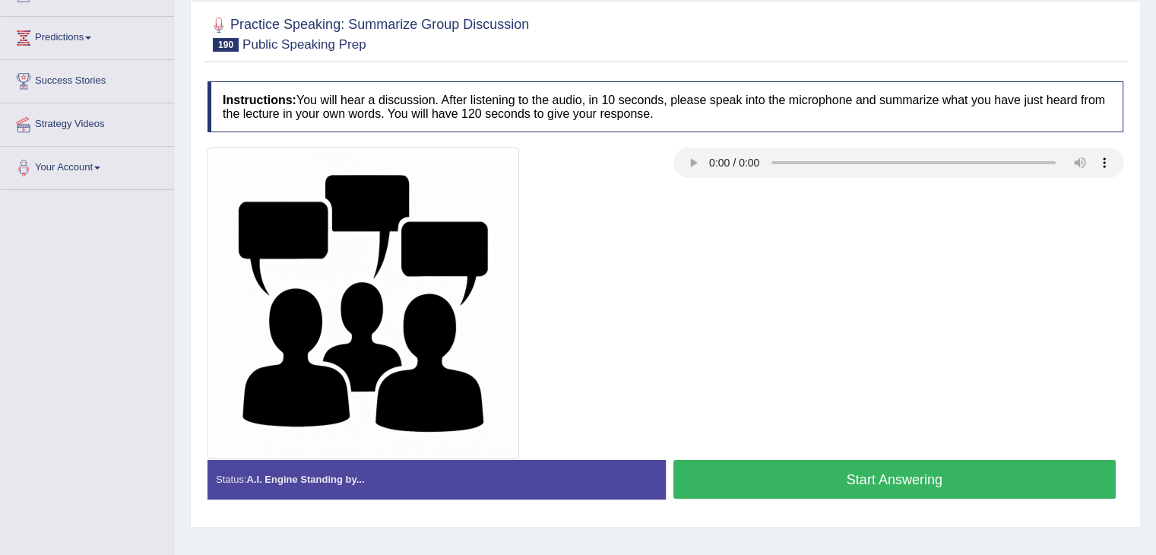
scroll to position [172, 0]
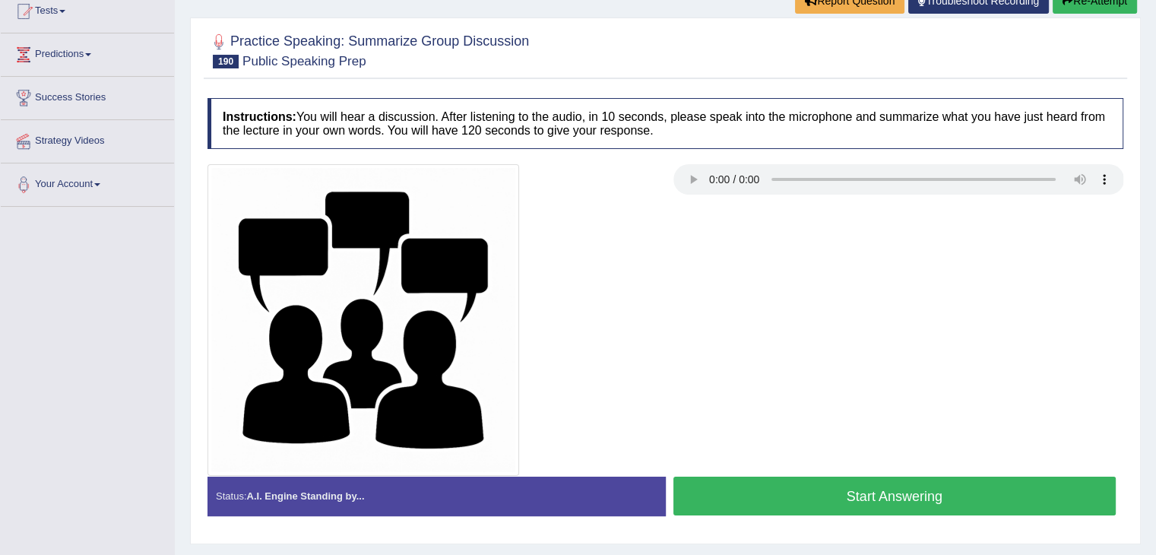
click at [762, 492] on button "Start Answering" at bounding box center [894, 496] width 443 height 39
click at [765, 496] on button "Start Answering" at bounding box center [894, 496] width 443 height 39
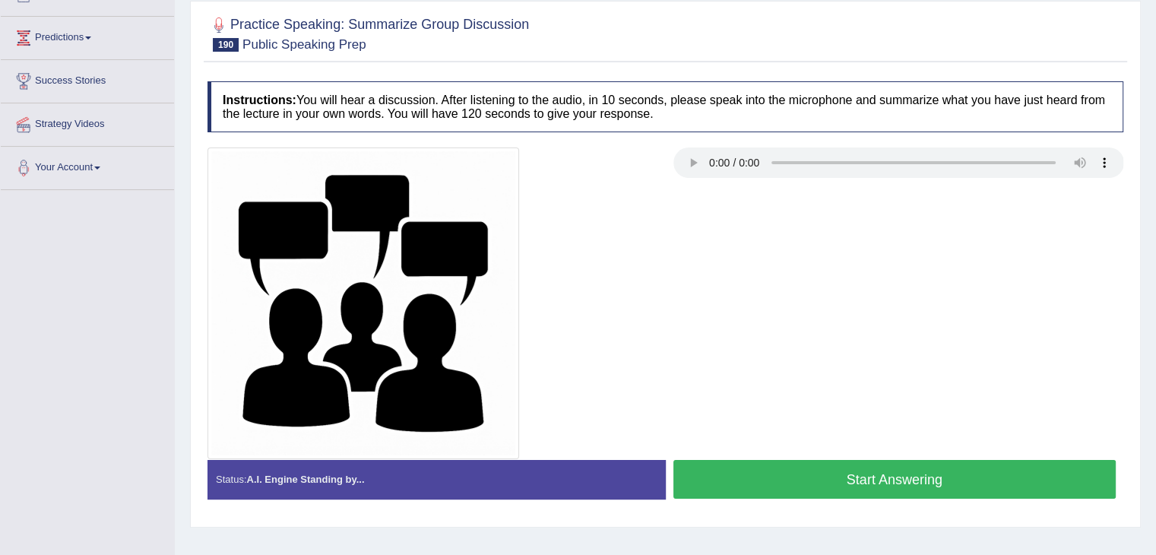
scroll to position [172, 0]
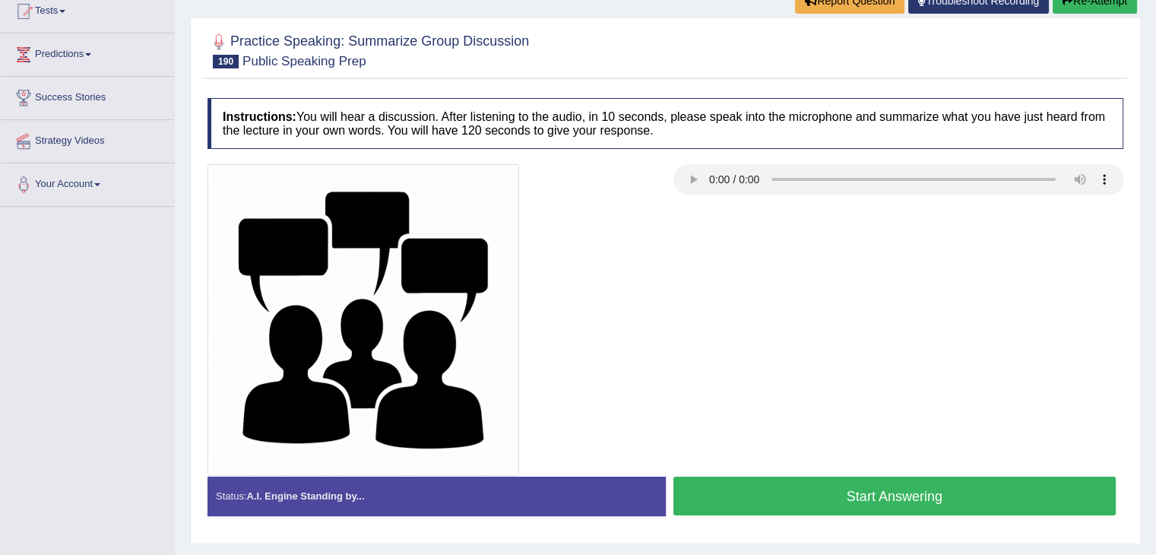
click at [746, 477] on button "Start Answering" at bounding box center [894, 496] width 443 height 39
click at [754, 485] on button "Start Answering" at bounding box center [894, 496] width 443 height 39
click at [782, 505] on button "Start Answering" at bounding box center [894, 496] width 443 height 39
click at [730, 489] on button "Start Answering" at bounding box center [894, 496] width 443 height 39
click at [771, 487] on button "Start Answering" at bounding box center [894, 496] width 443 height 39
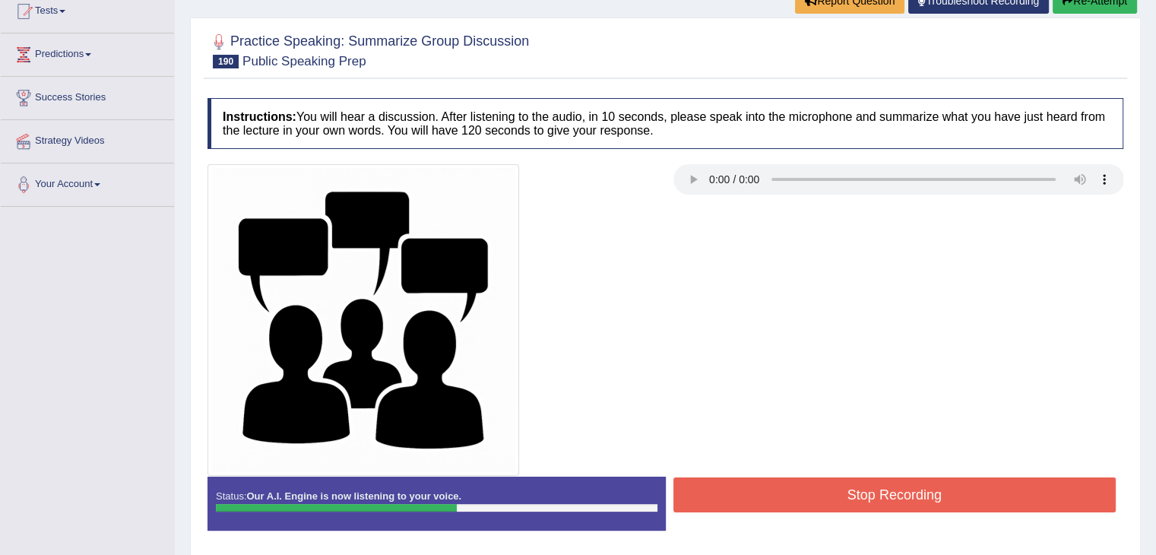
click at [858, 490] on button "Stop Recording" at bounding box center [894, 494] width 443 height 35
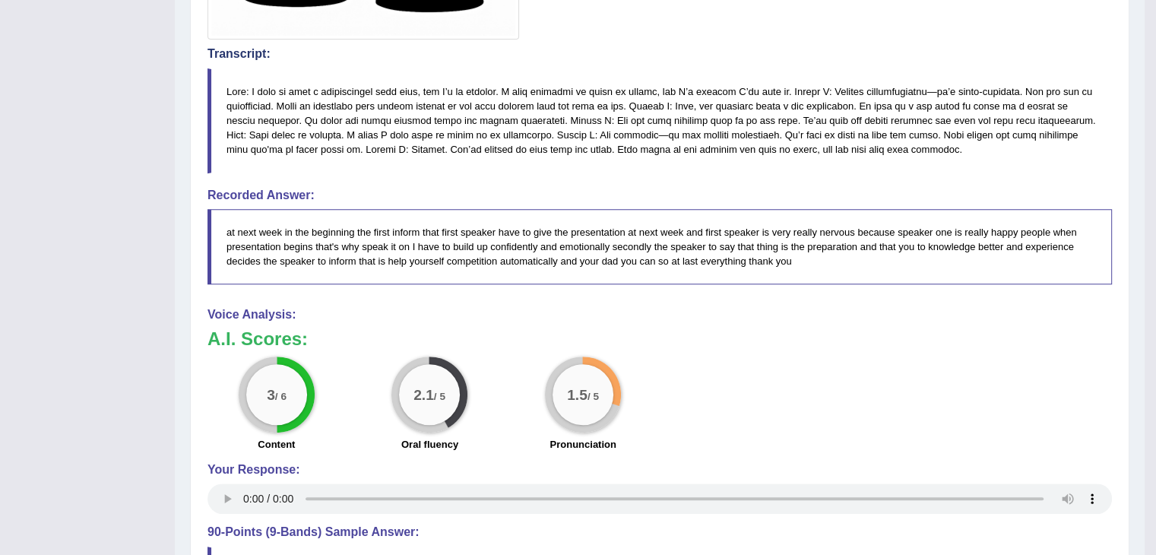
scroll to position [621, 0]
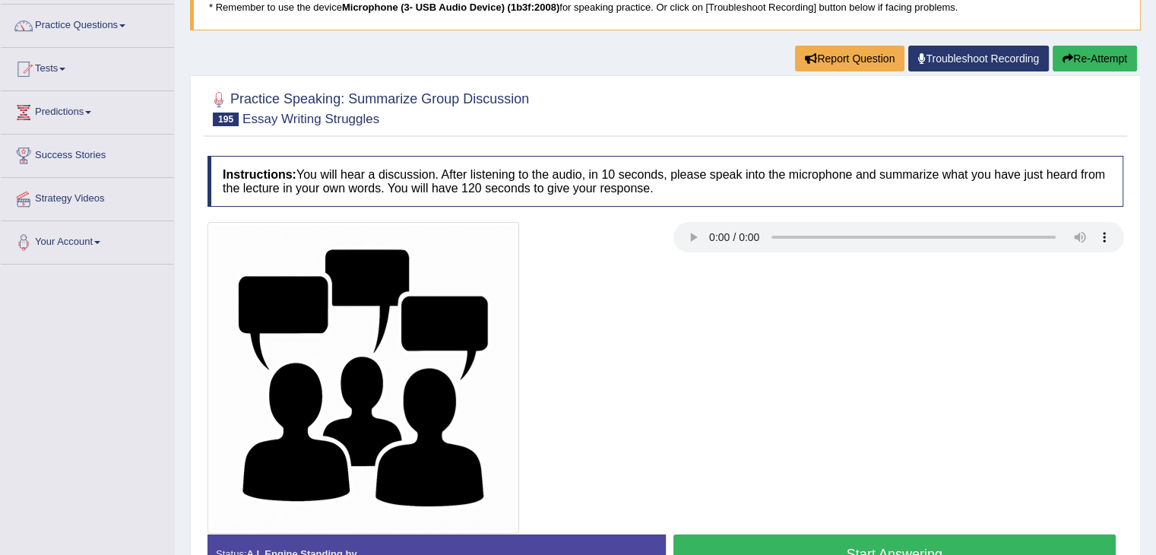
scroll to position [177, 0]
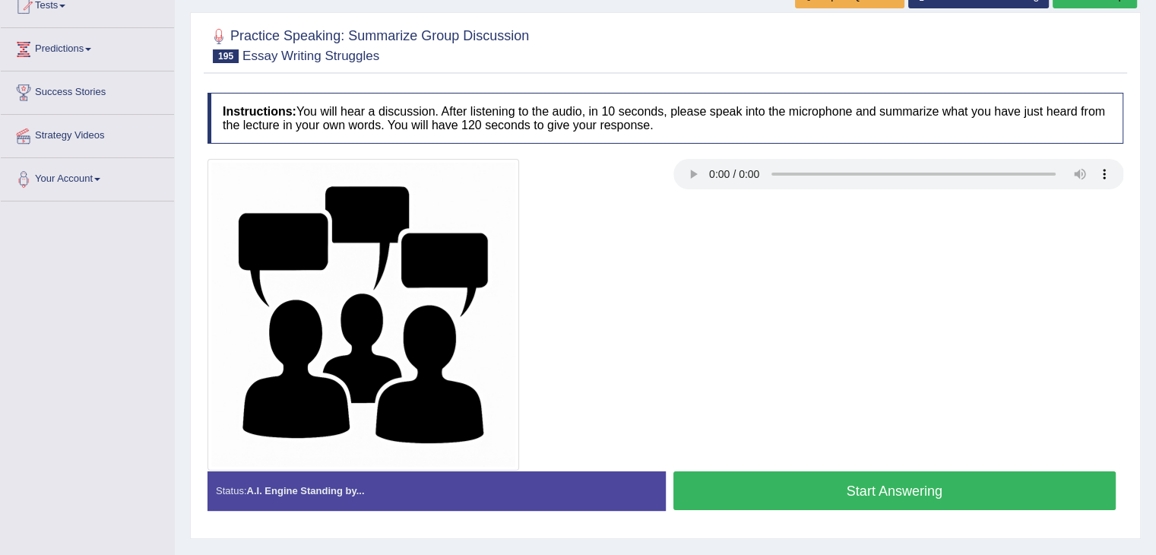
click at [954, 489] on button "Start Answering" at bounding box center [894, 490] width 443 height 39
click at [863, 472] on button "Start Answering" at bounding box center [894, 490] width 443 height 39
click at [830, 492] on button "Start Answering" at bounding box center [894, 490] width 443 height 39
click at [818, 477] on button "Start Answering" at bounding box center [894, 490] width 443 height 39
click at [781, 502] on button "Start Answering" at bounding box center [894, 490] width 443 height 39
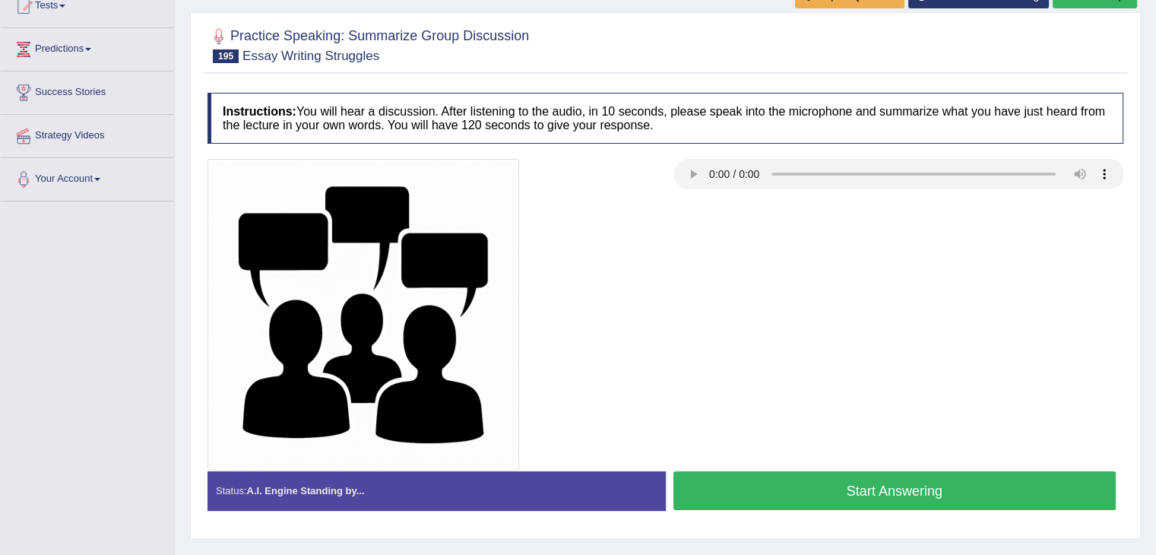
click at [792, 478] on button "Start Answering" at bounding box center [894, 490] width 443 height 39
click at [745, 474] on button "Start Answering" at bounding box center [894, 490] width 443 height 39
click at [817, 483] on button "Start Answering" at bounding box center [894, 490] width 443 height 39
click at [781, 481] on button "Start Answering" at bounding box center [894, 490] width 443 height 39
click at [762, 501] on button "Start Answering" at bounding box center [894, 490] width 443 height 39
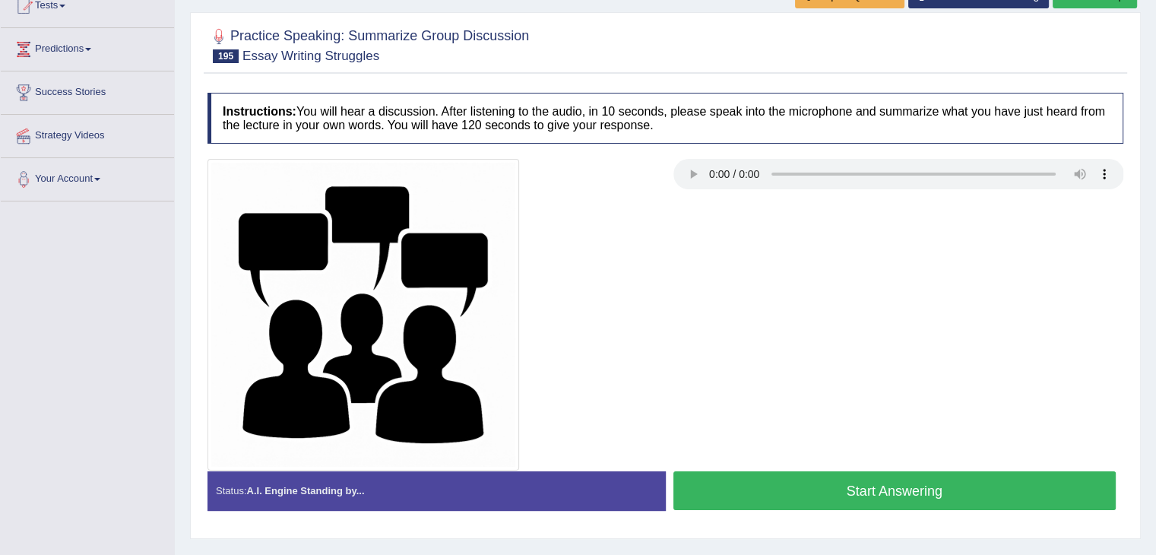
click at [762, 493] on button "Start Answering" at bounding box center [894, 490] width 443 height 39
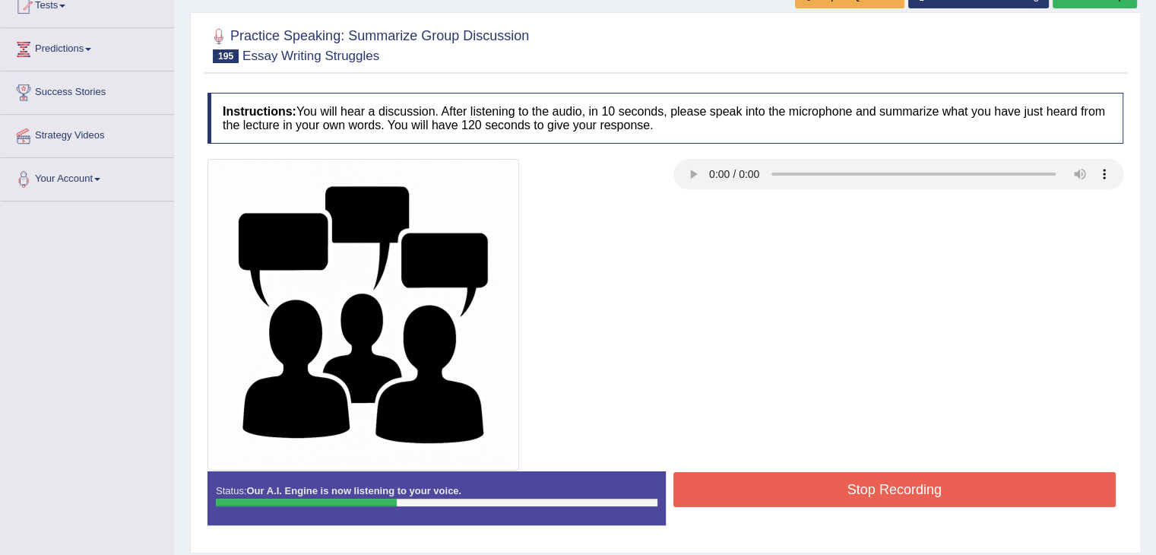
click at [614, 293] on div at bounding box center [433, 315] width 466 height 312
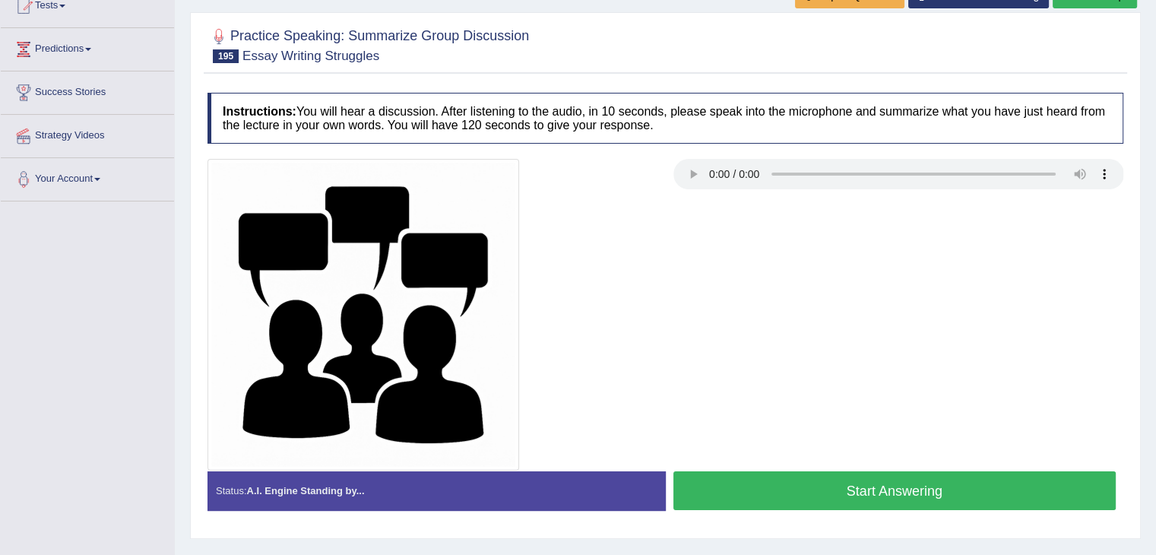
click at [769, 485] on button "Start Answering" at bounding box center [894, 490] width 443 height 39
click at [775, 480] on button "Start Answering" at bounding box center [894, 490] width 443 height 39
click at [841, 477] on button "Start Answering" at bounding box center [894, 490] width 443 height 39
click at [754, 480] on button "Start Answering" at bounding box center [894, 490] width 443 height 39
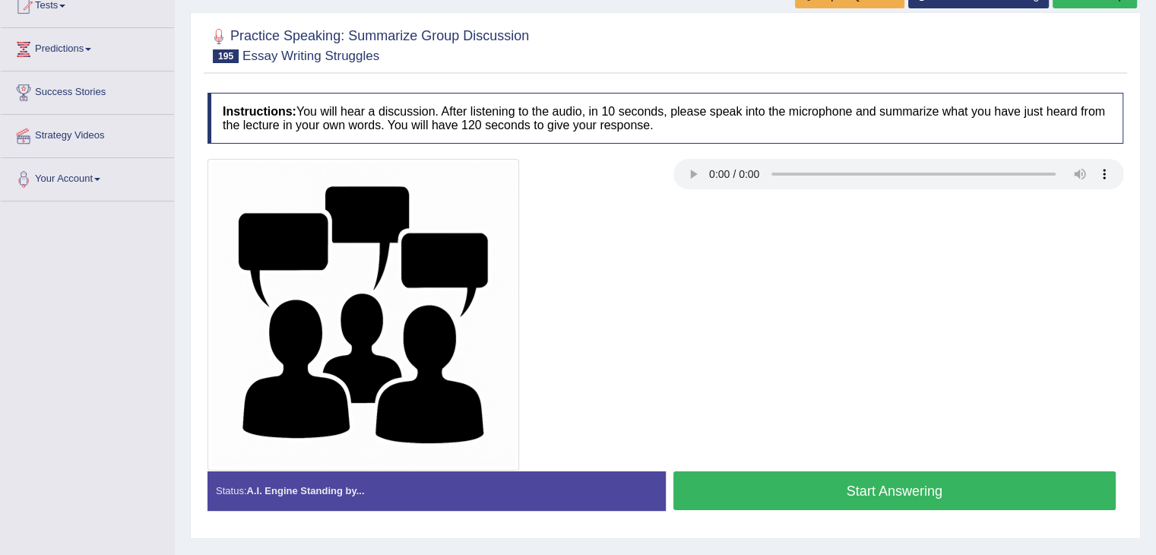
click at [706, 473] on button "Start Answering" at bounding box center [894, 490] width 443 height 39
click at [800, 480] on button "Start Answering" at bounding box center [894, 490] width 443 height 39
drag, startPoint x: 0, startPoint y: 0, endPoint x: 753, endPoint y: 492, distance: 899.5
click at [753, 492] on button "Start Answering" at bounding box center [894, 490] width 443 height 39
click at [759, 483] on button "Start Answering" at bounding box center [894, 490] width 443 height 39
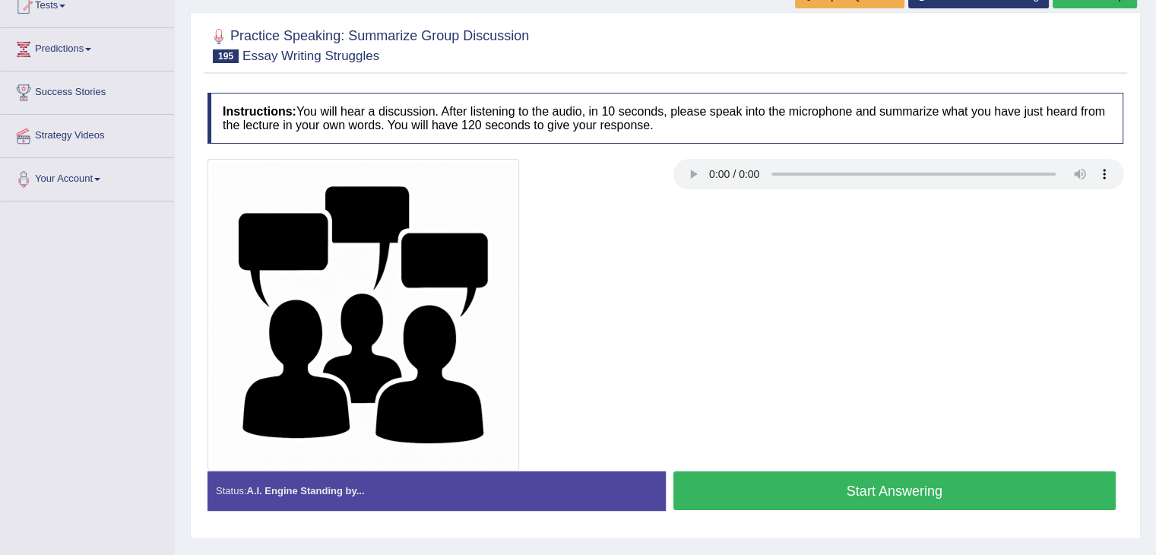
click at [748, 497] on button "Start Answering" at bounding box center [894, 490] width 443 height 39
click at [831, 483] on button "Start Answering" at bounding box center [894, 490] width 443 height 39
click at [727, 488] on button "Start Answering" at bounding box center [894, 490] width 443 height 39
click at [759, 487] on button "Start Answering" at bounding box center [894, 490] width 443 height 39
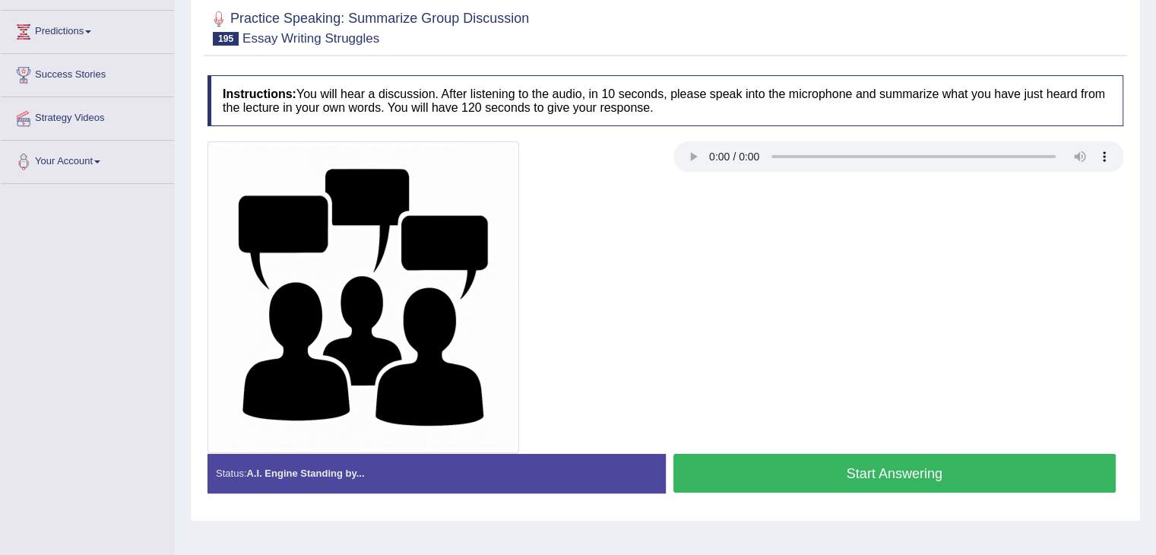
scroll to position [177, 0]
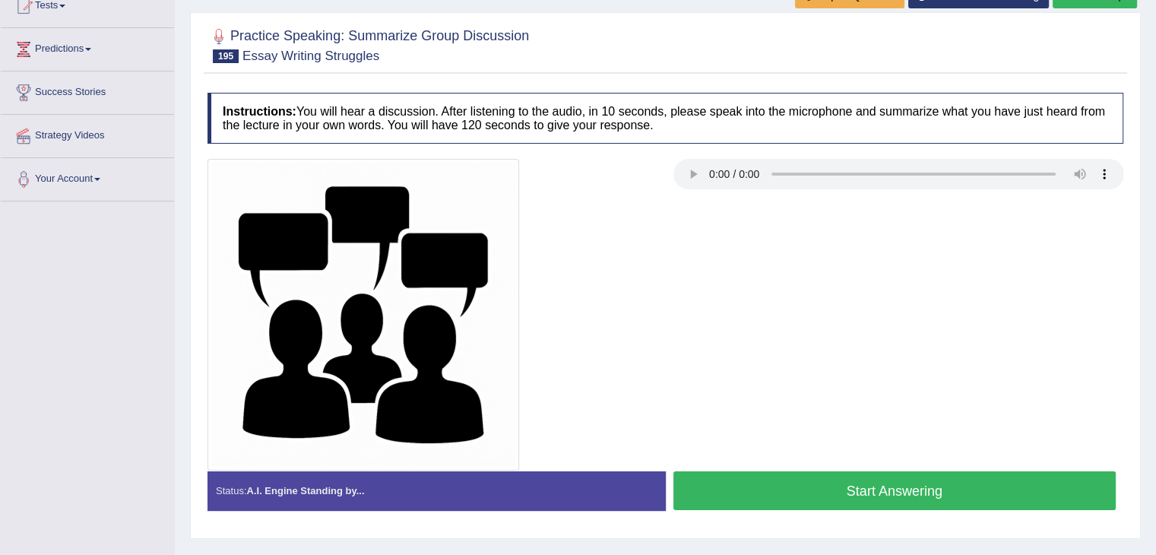
click at [755, 479] on button "Start Answering" at bounding box center [894, 490] width 443 height 39
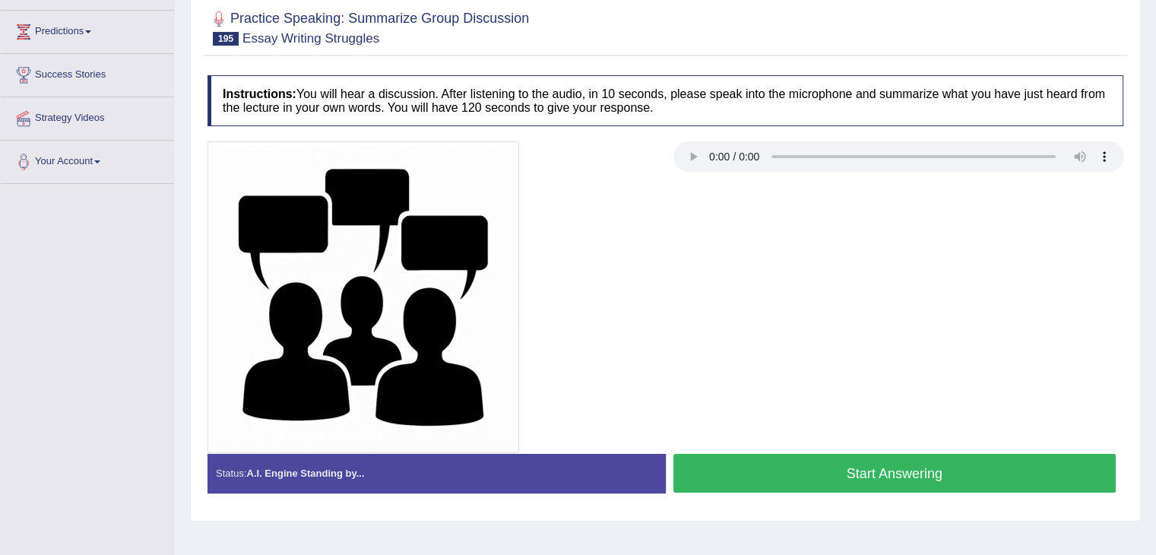
scroll to position [177, 0]
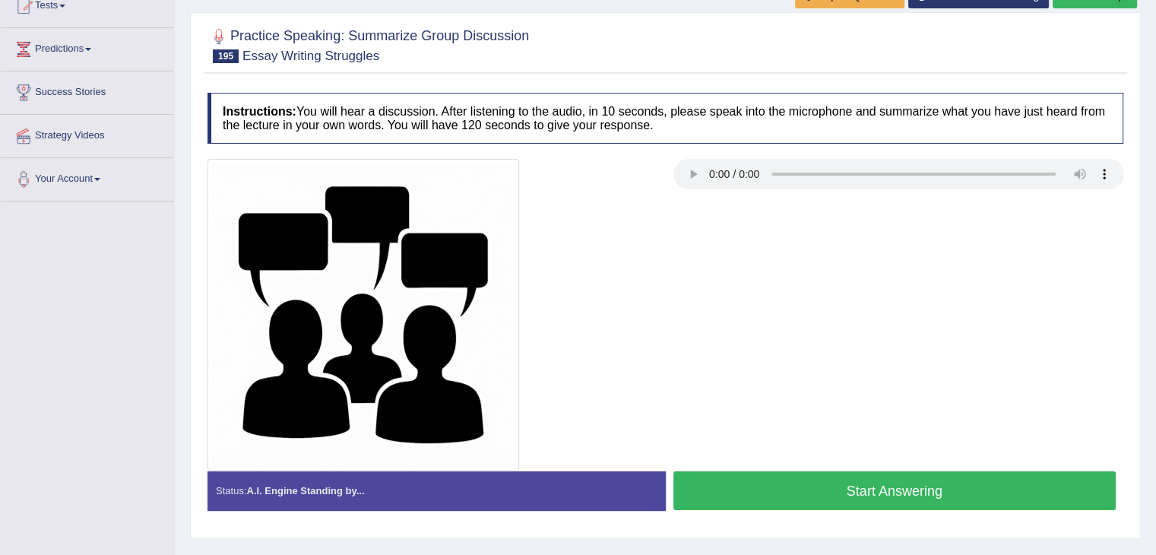
click at [787, 486] on button "Start Answering" at bounding box center [894, 490] width 443 height 39
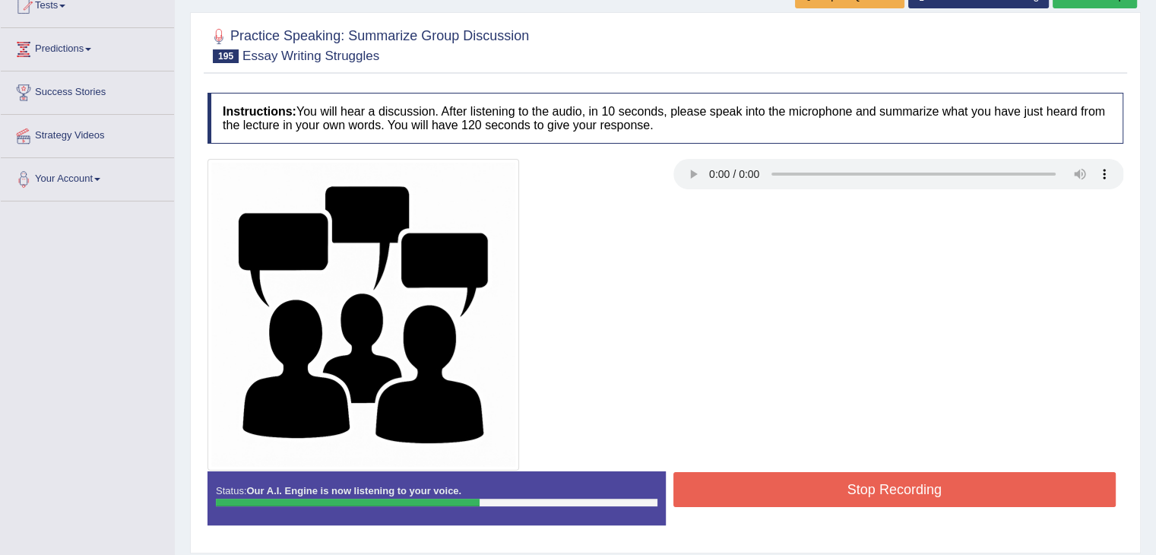
click at [839, 487] on button "Stop Recording" at bounding box center [894, 489] width 443 height 35
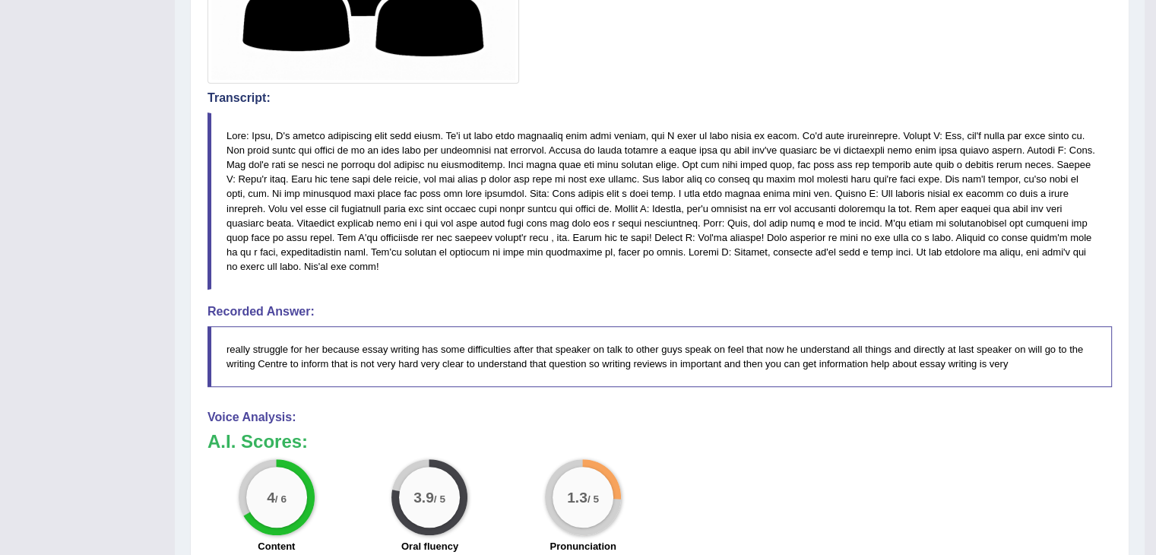
scroll to position [568, 0]
